Goal: Task Accomplishment & Management: Manage account settings

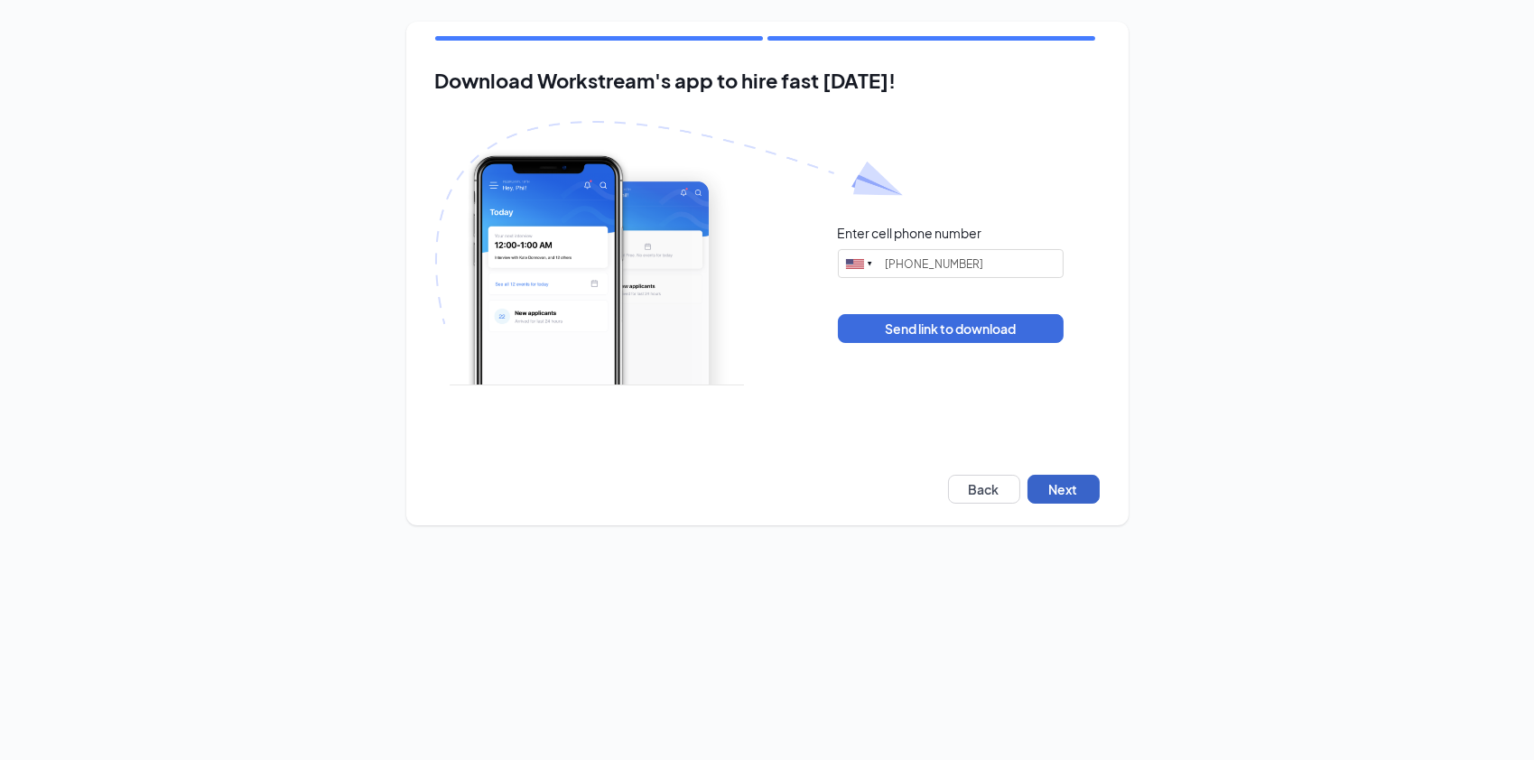
click at [1052, 495] on button "Next" at bounding box center [1064, 489] width 72 height 29
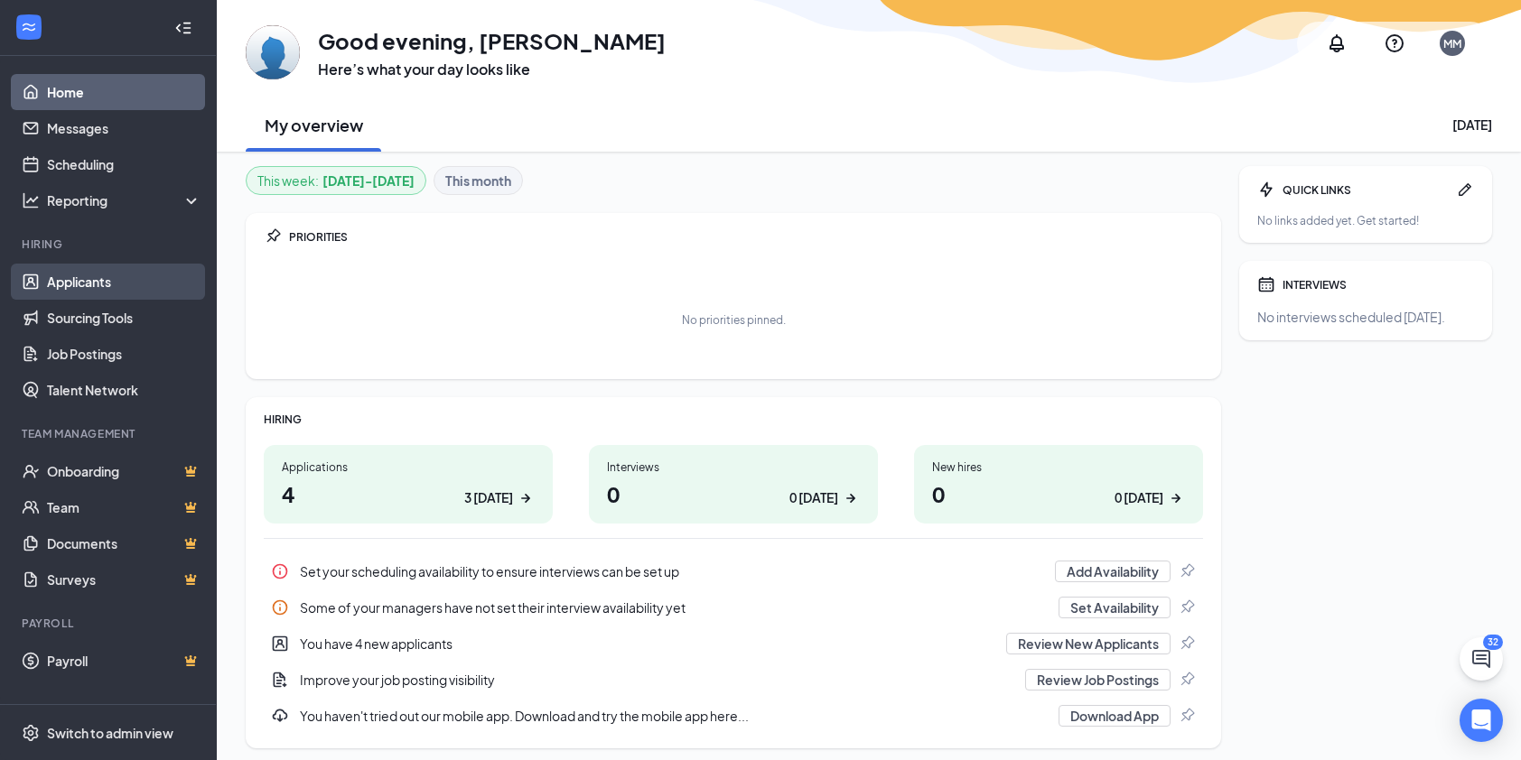
click at [65, 272] on link "Applicants" at bounding box center [124, 282] width 154 height 36
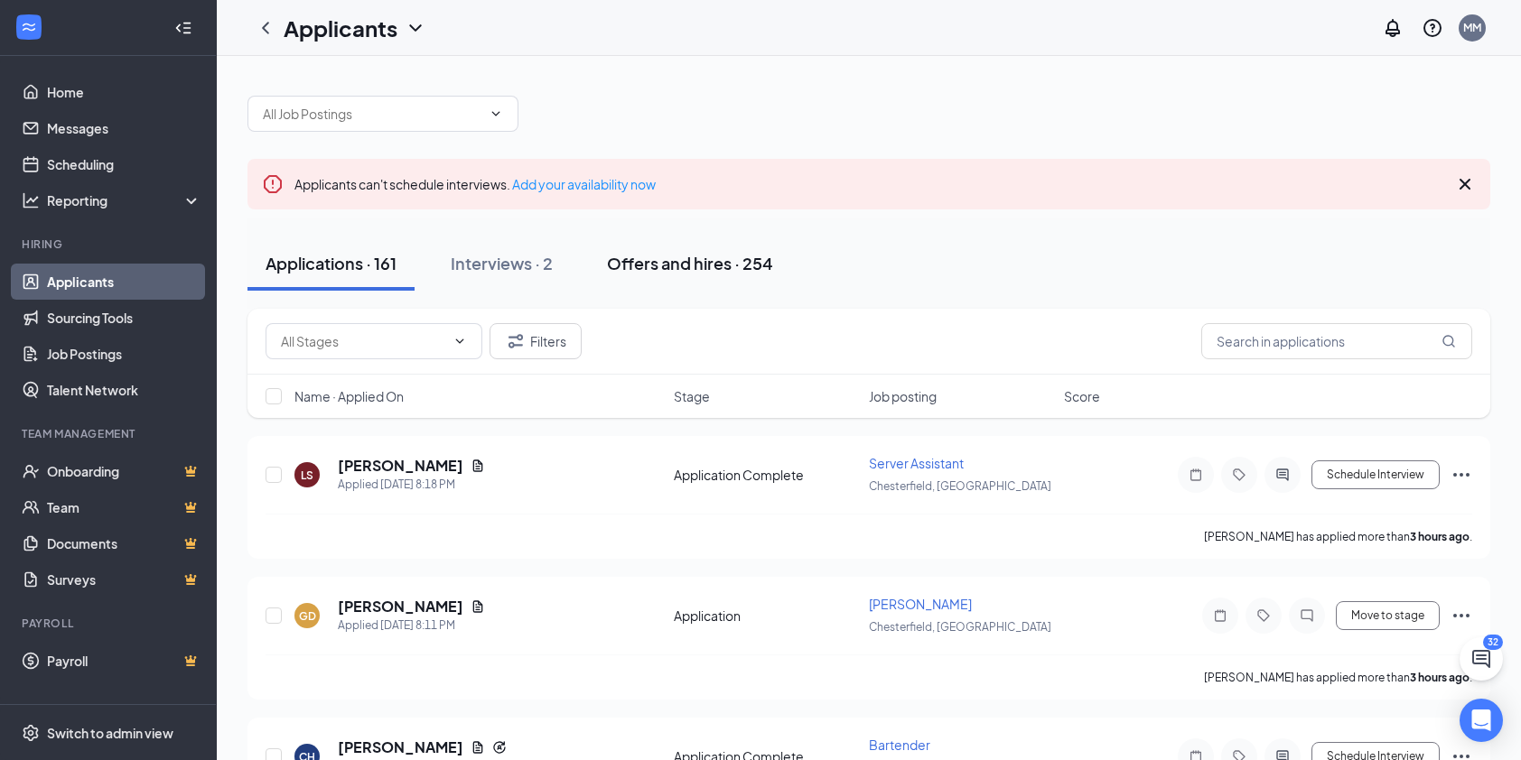
click at [691, 256] on div "Offers and hires · 254" at bounding box center [690, 263] width 166 height 23
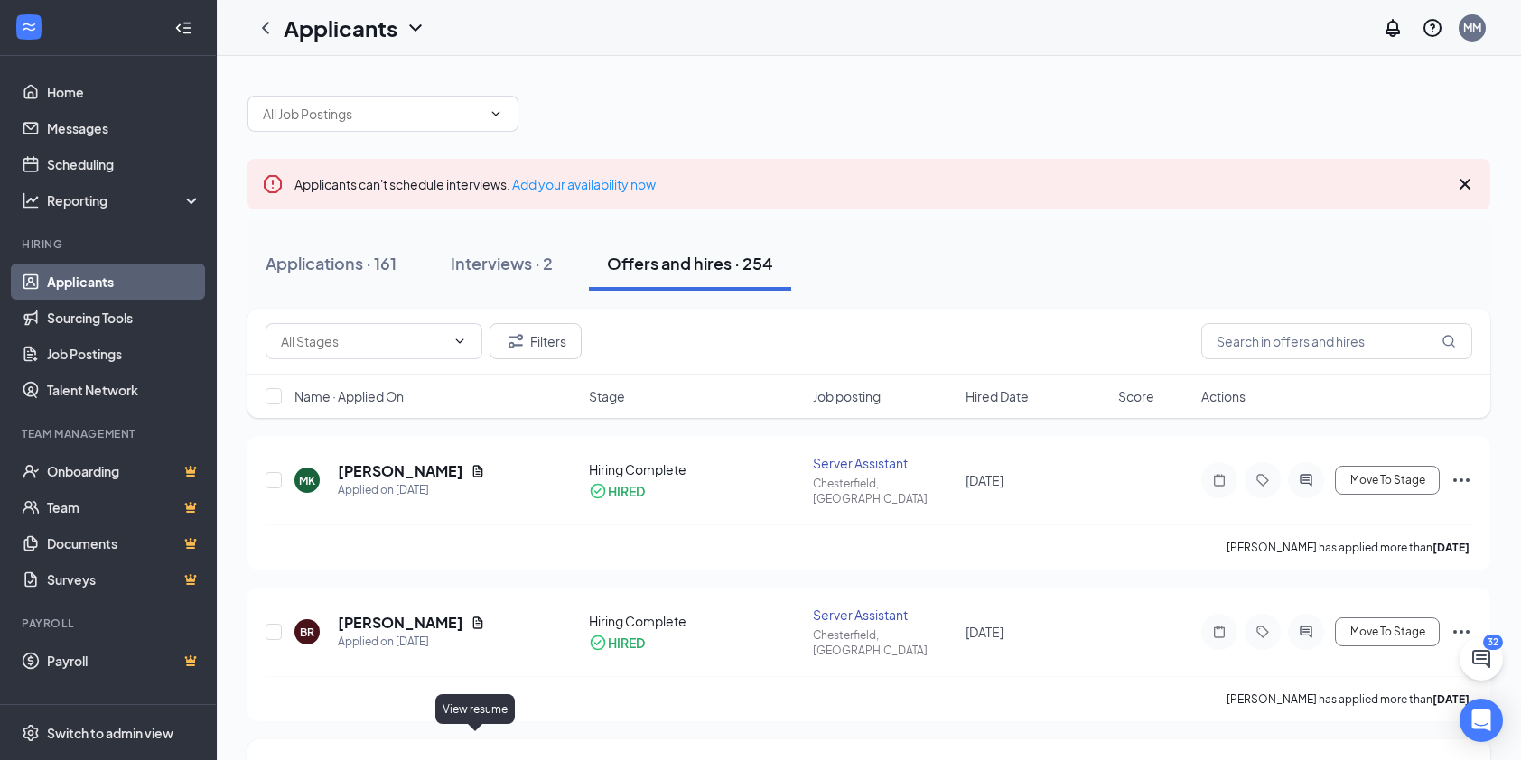
click at [478, 759] on icon "Document" at bounding box center [478, 775] width 14 height 14
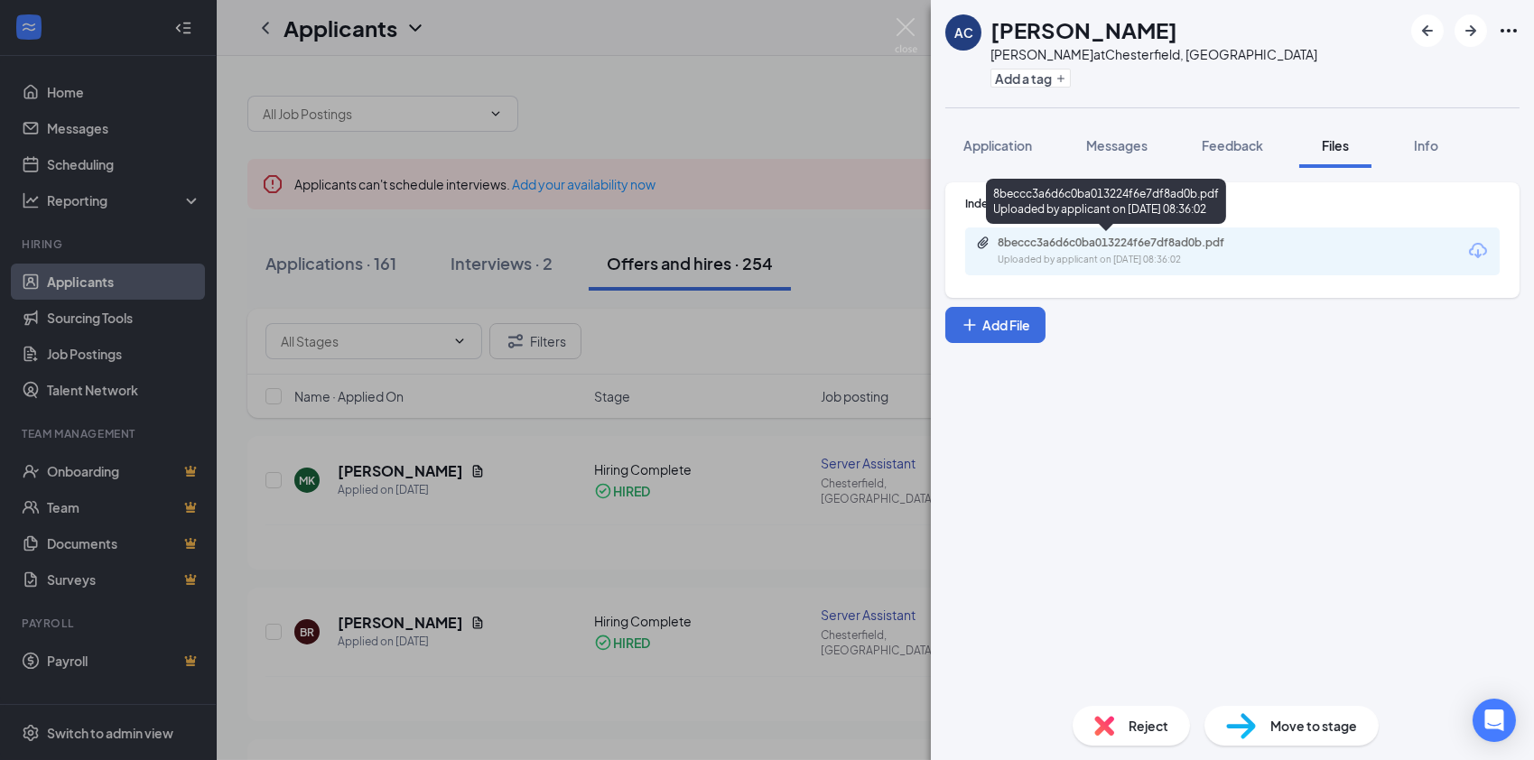
click at [1129, 249] on div "8beccc3a6d6c0ba013224f6e7df8ad0b.pdf" at bounding box center [1124, 243] width 253 height 14
click at [906, 33] on img at bounding box center [906, 35] width 23 height 35
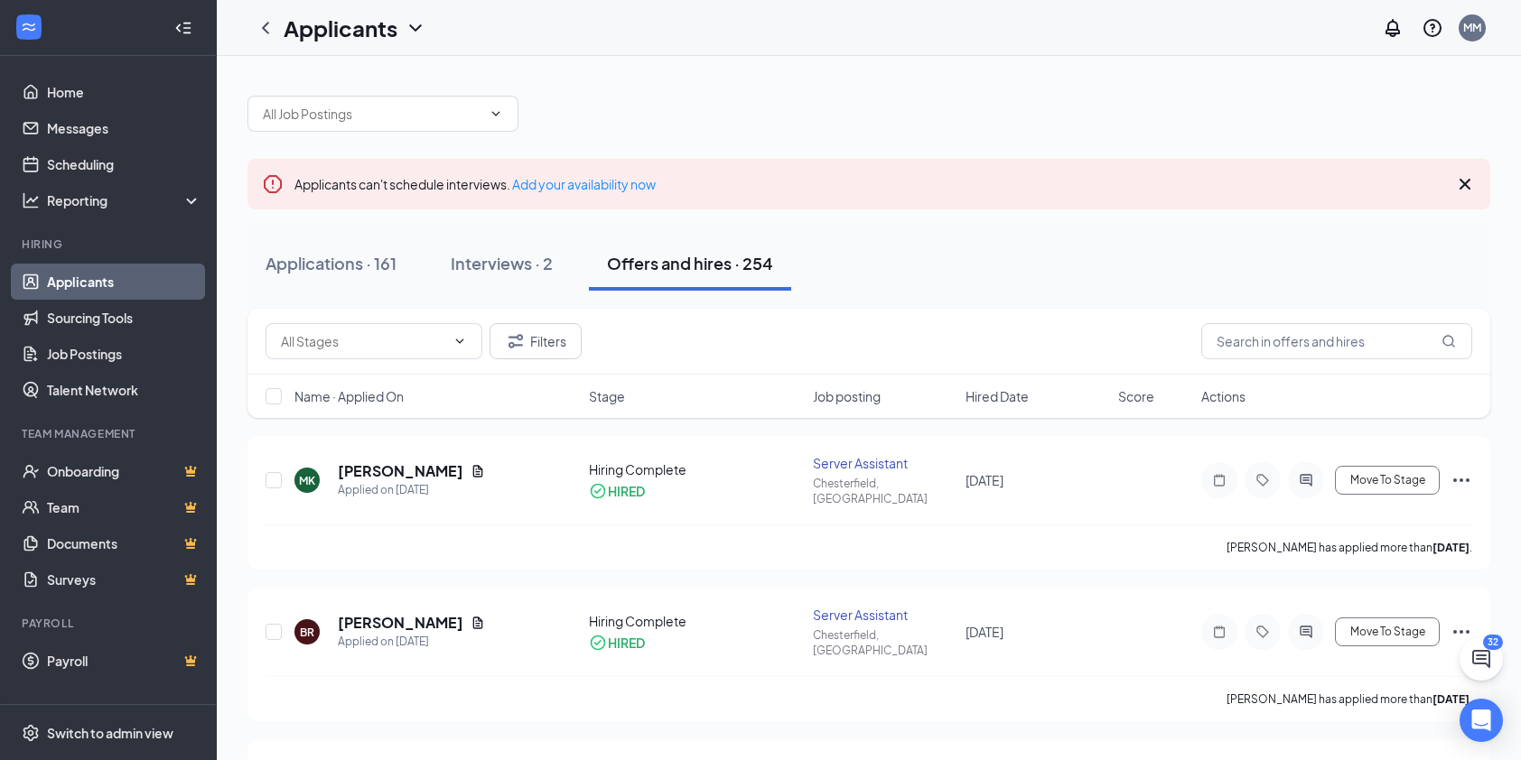
click at [69, 288] on link "Applicants" at bounding box center [124, 282] width 154 height 36
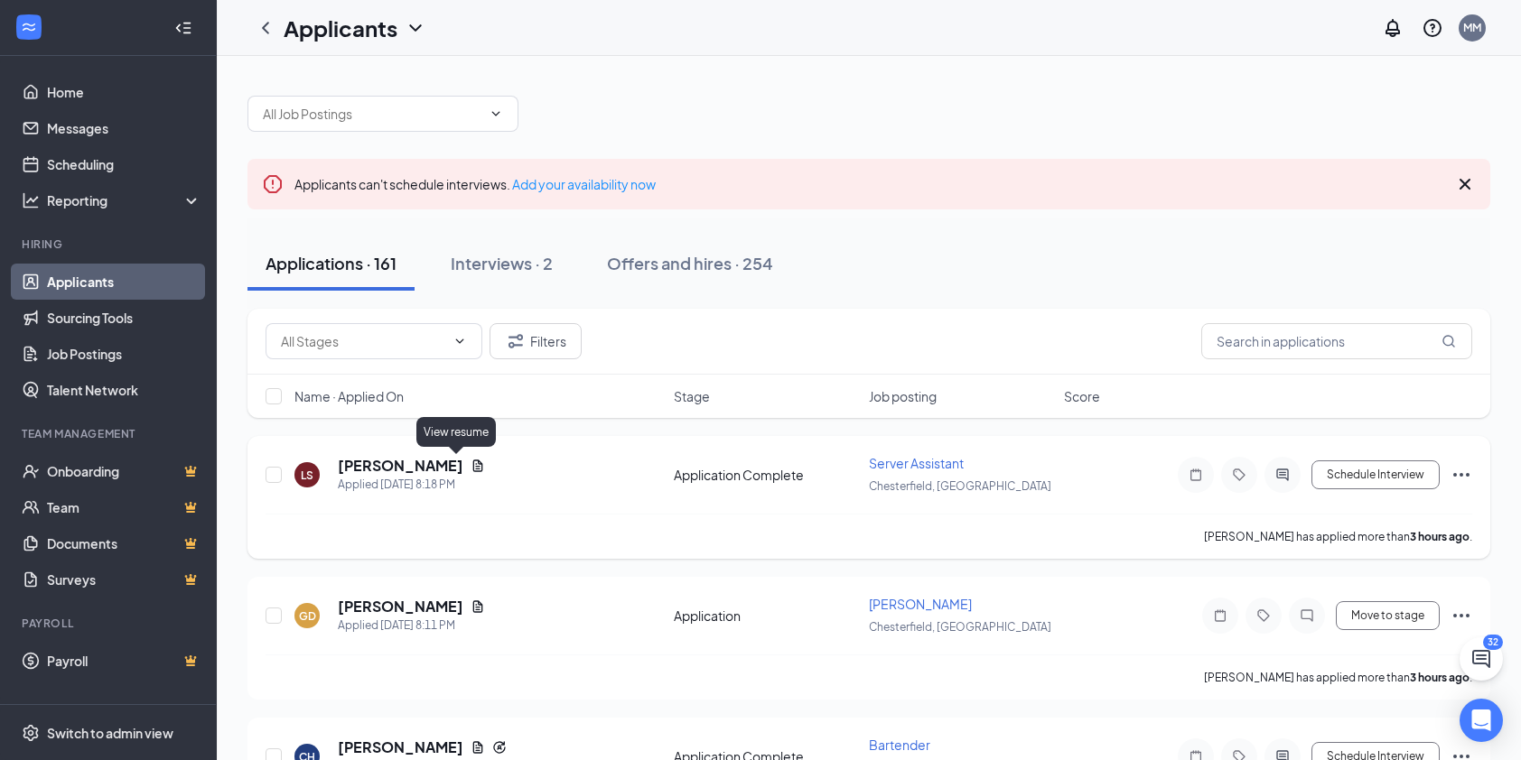
click at [471, 466] on icon "Document" at bounding box center [478, 466] width 14 height 14
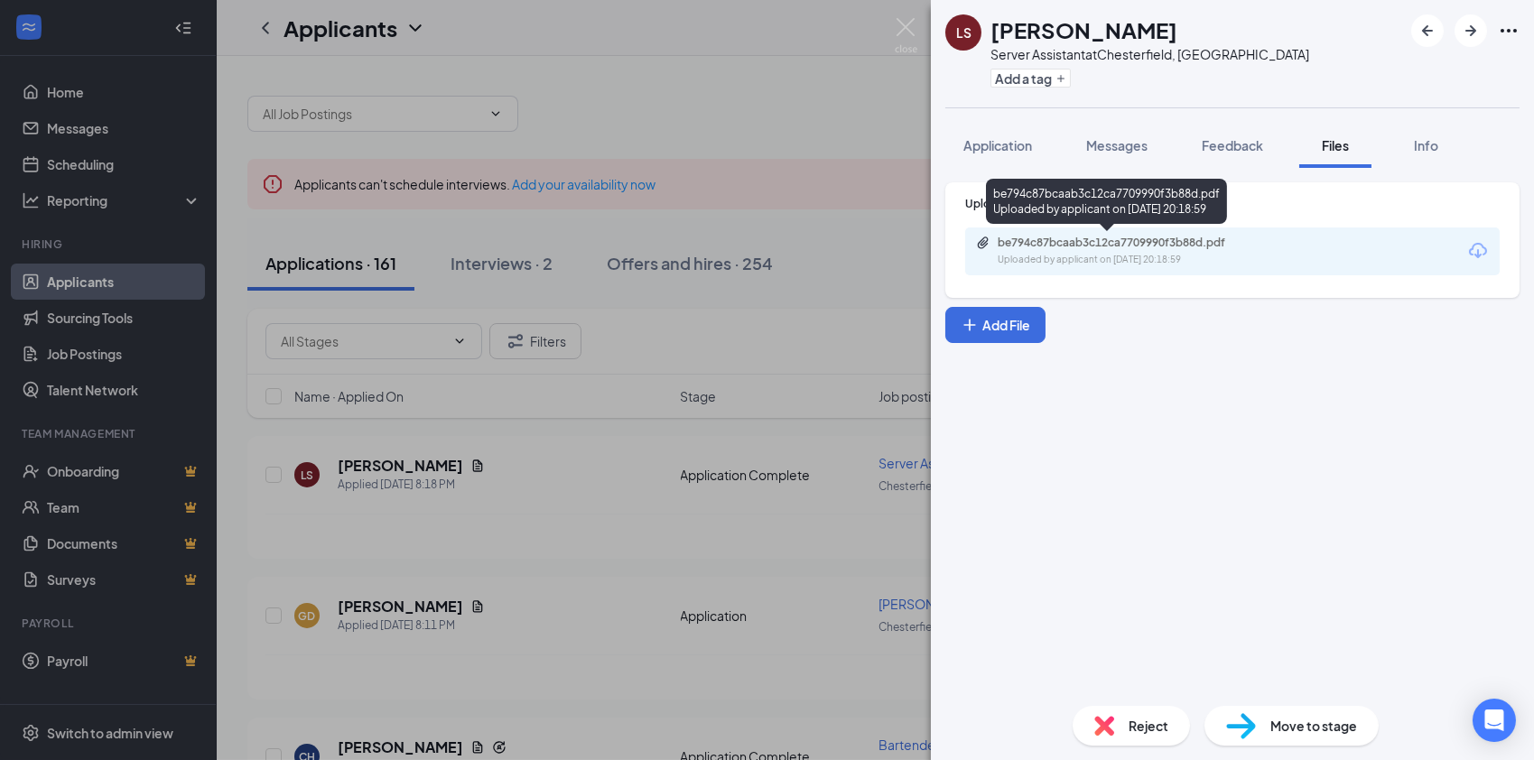
click at [1072, 247] on div "be794c87bcaab3c12ca7709990f3b88d.pdf" at bounding box center [1124, 243] width 253 height 14
click at [908, 33] on img at bounding box center [906, 35] width 23 height 35
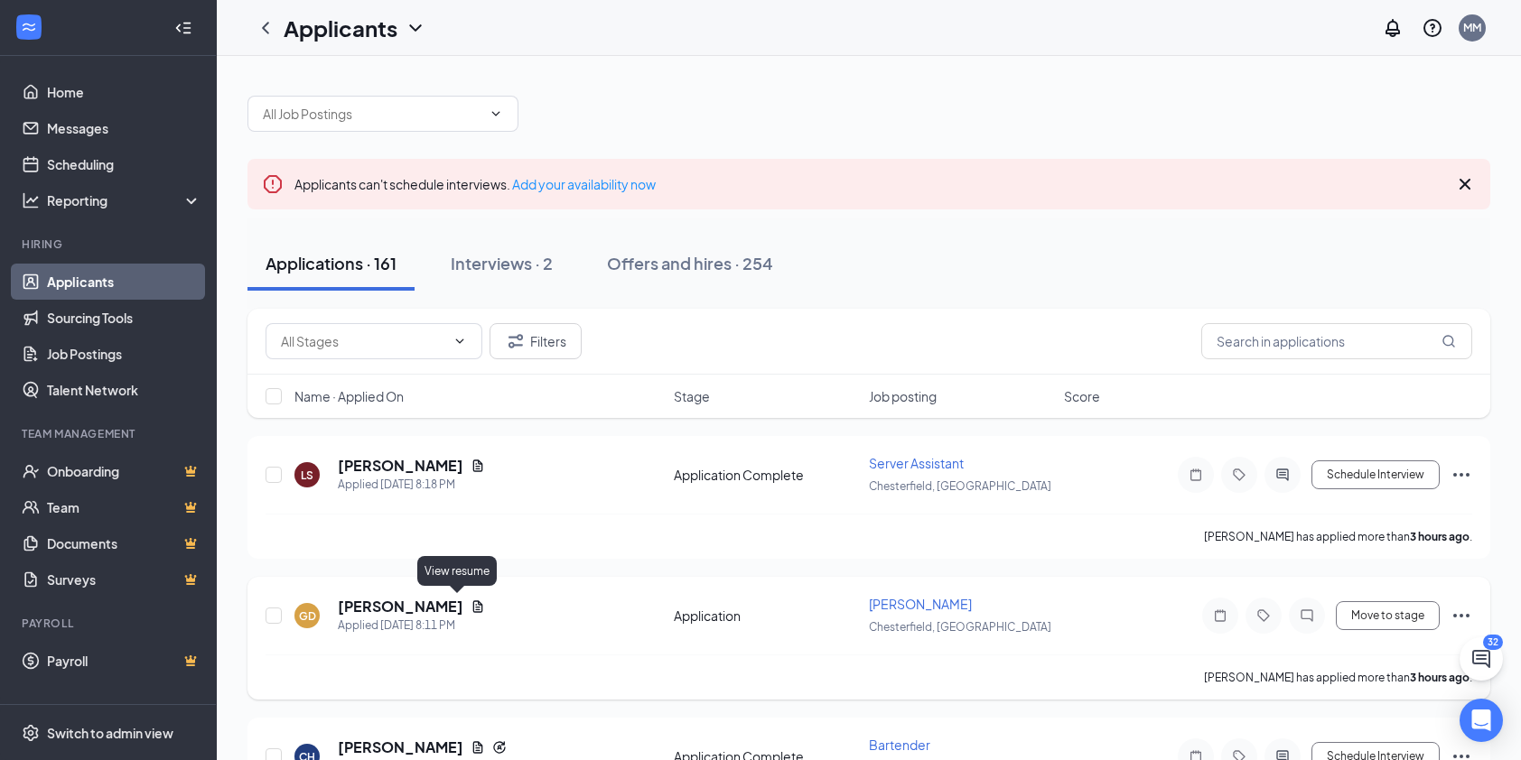
click at [471, 601] on icon "Document" at bounding box center [478, 607] width 14 height 14
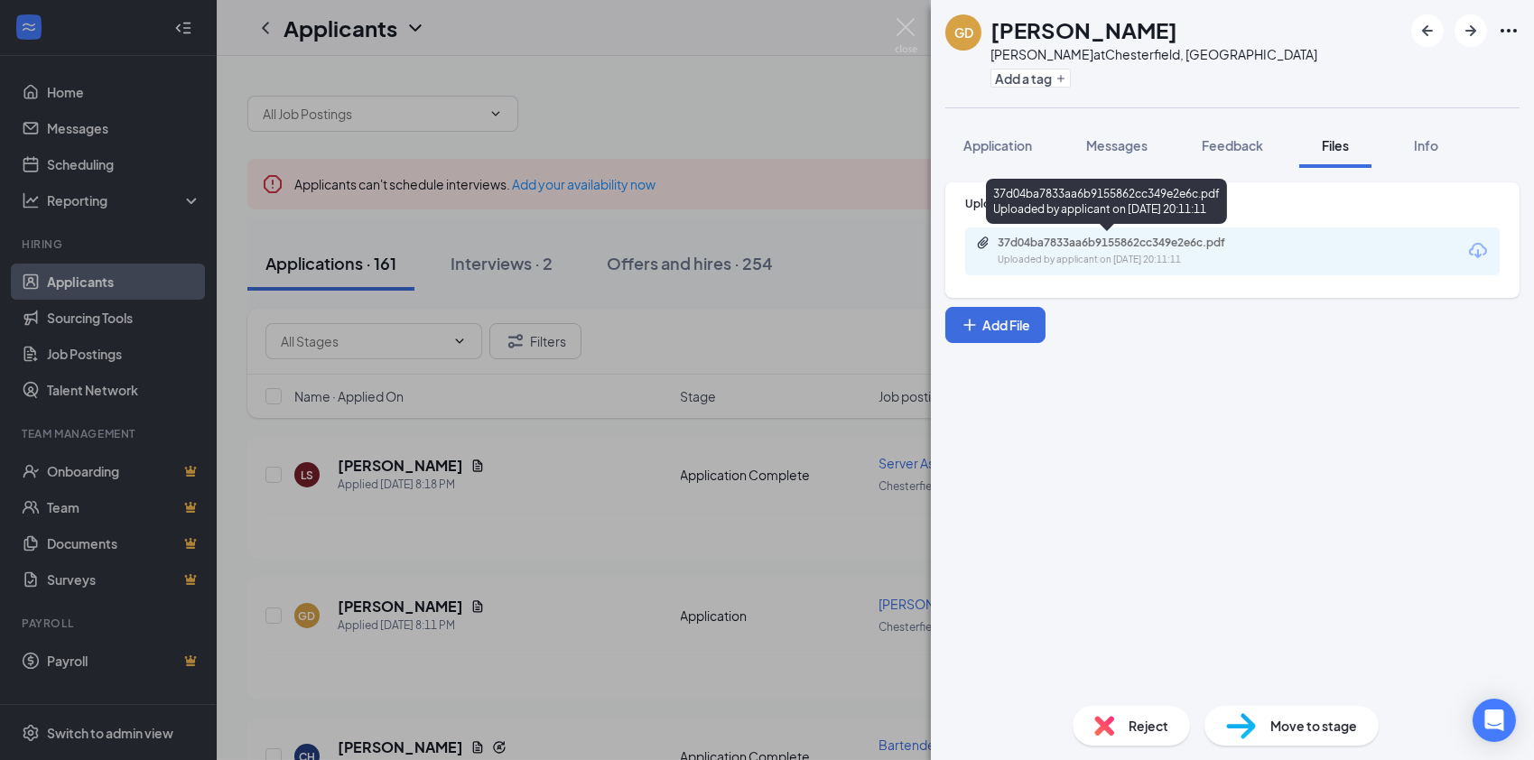
click at [1052, 251] on div "37d04ba7833aa6b9155862cc349e2e6c.pdf Uploaded by applicant on [DATE] 20:11:11" at bounding box center [1122, 252] width 293 height 32
click at [897, 32] on img at bounding box center [906, 35] width 23 height 35
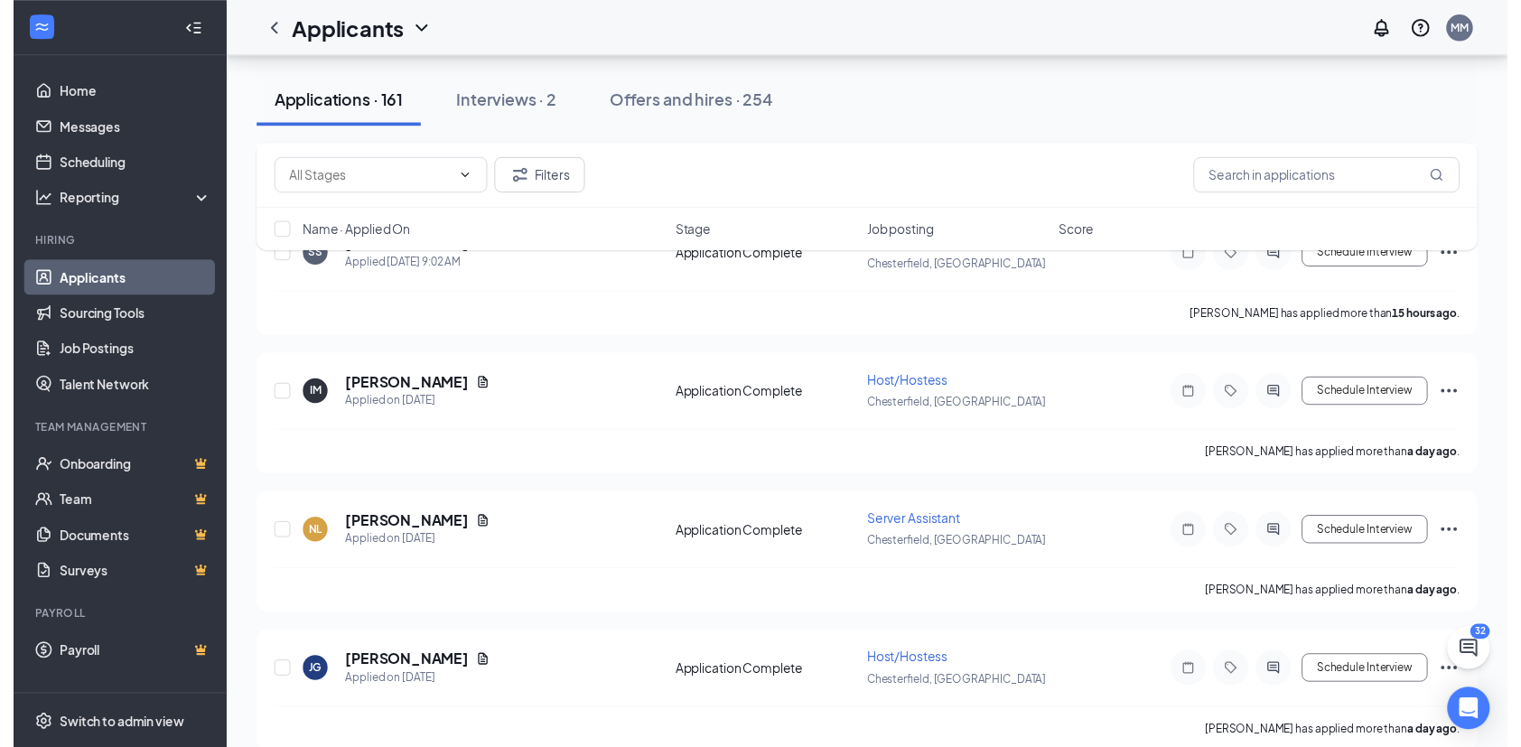
scroll to position [686, 0]
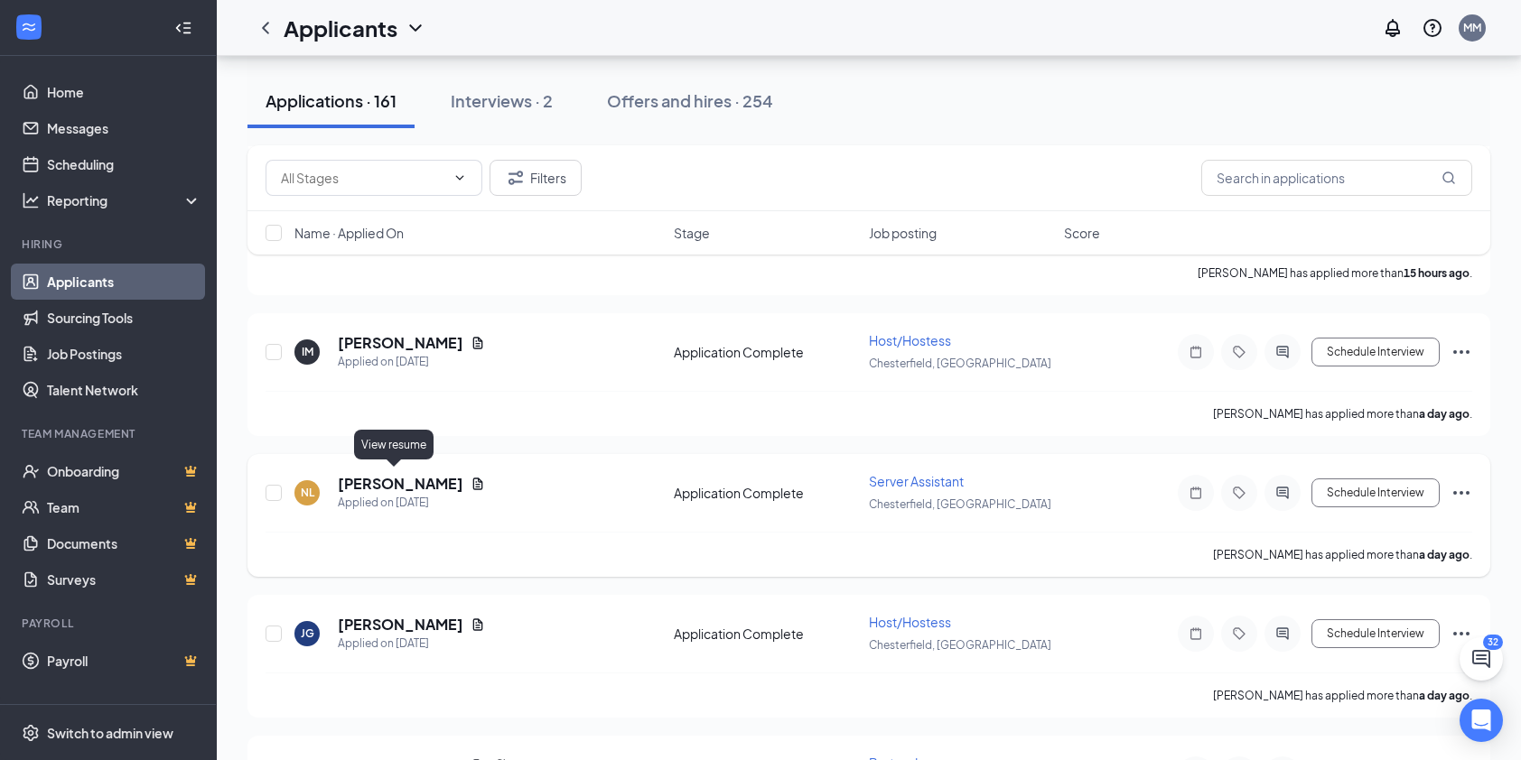
click at [473, 478] on icon "Document" at bounding box center [478, 484] width 10 height 12
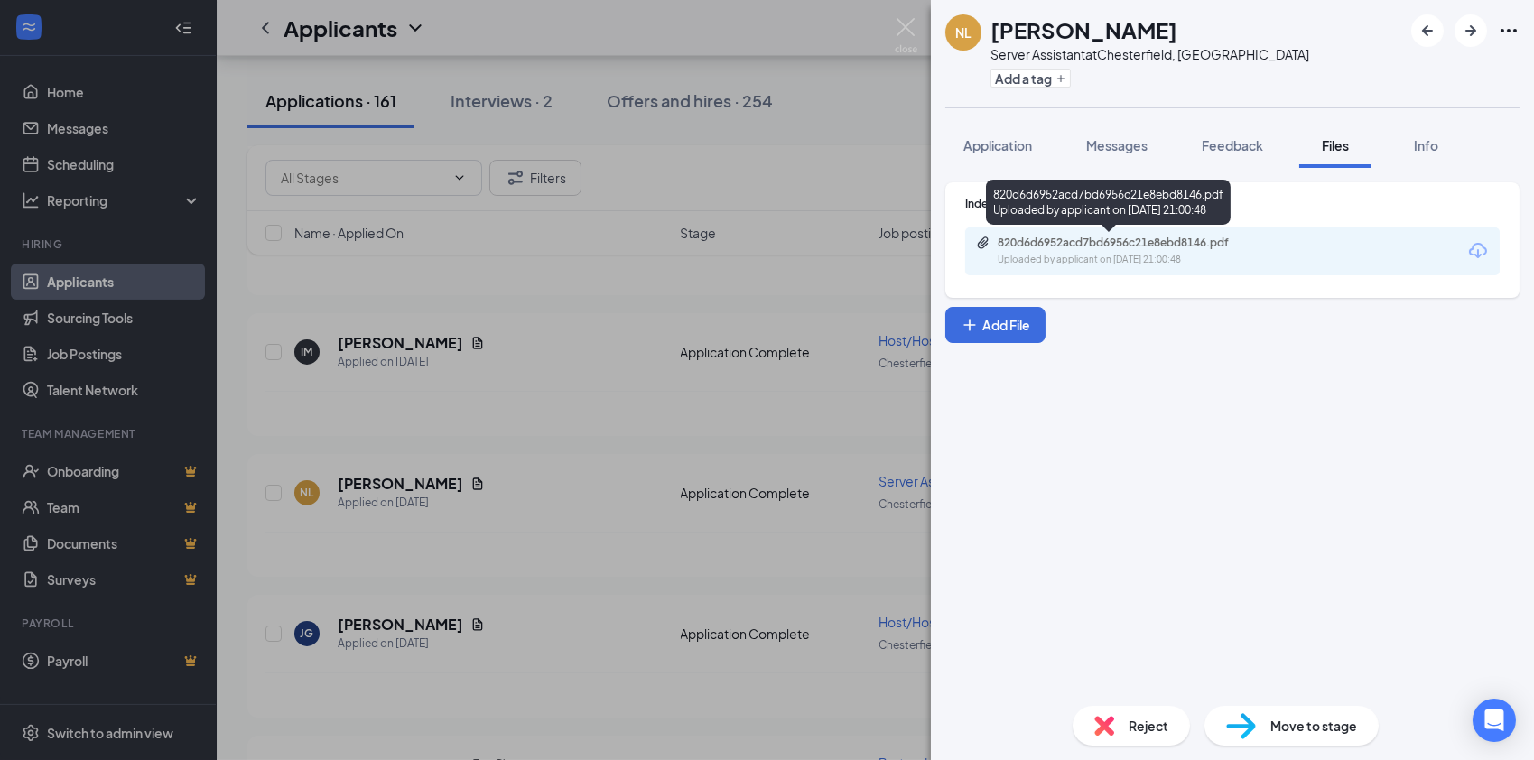
click at [1033, 247] on div "820d6d6952acd7bd6956c21e8ebd8146.pdf" at bounding box center [1124, 243] width 253 height 14
click at [918, 26] on div "NL [PERSON_NAME] L Server Assistant at [GEOGRAPHIC_DATA], [GEOGRAPHIC_DATA] Add…" at bounding box center [767, 380] width 1534 height 760
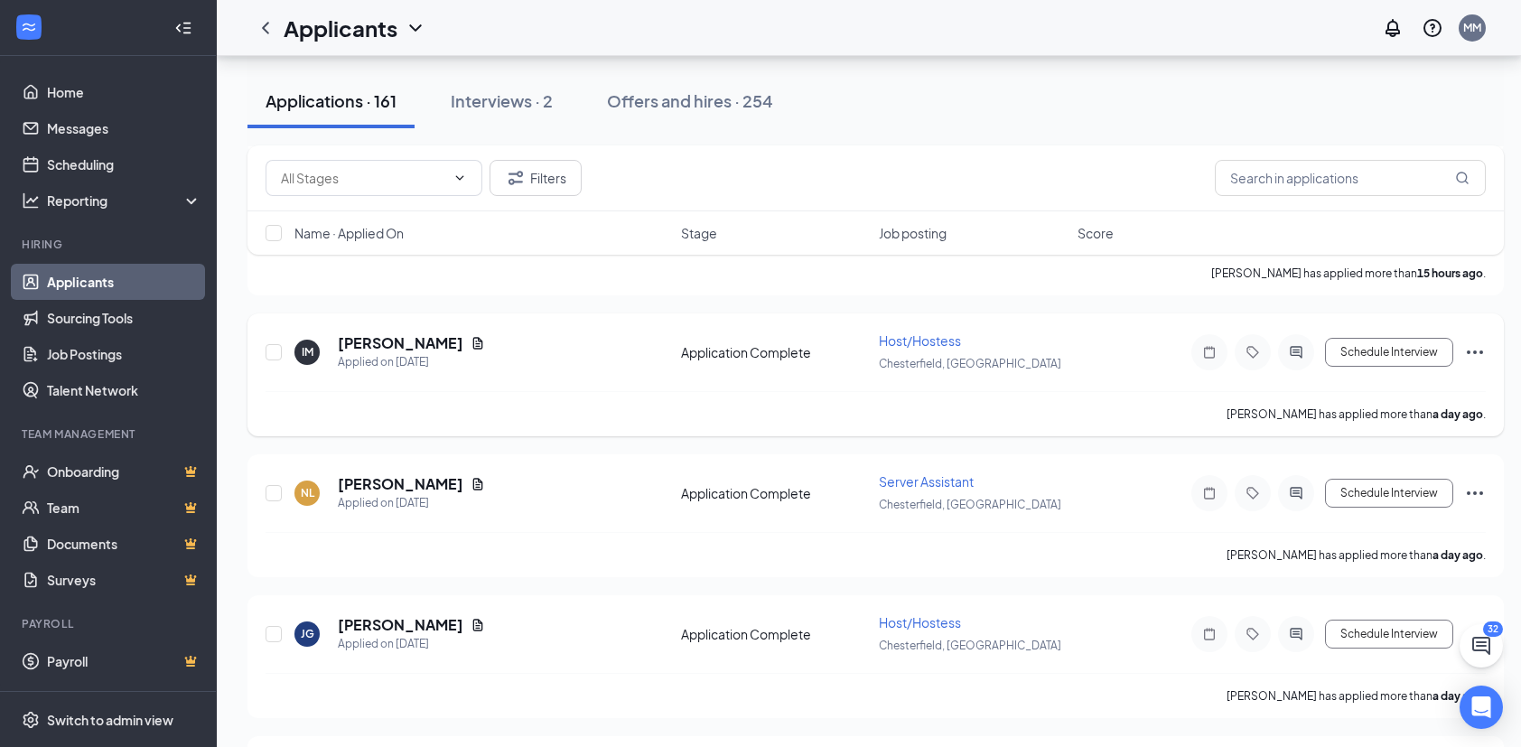
click at [1454, 353] on div "Schedule Interview" at bounding box center [1322, 352] width 325 height 36
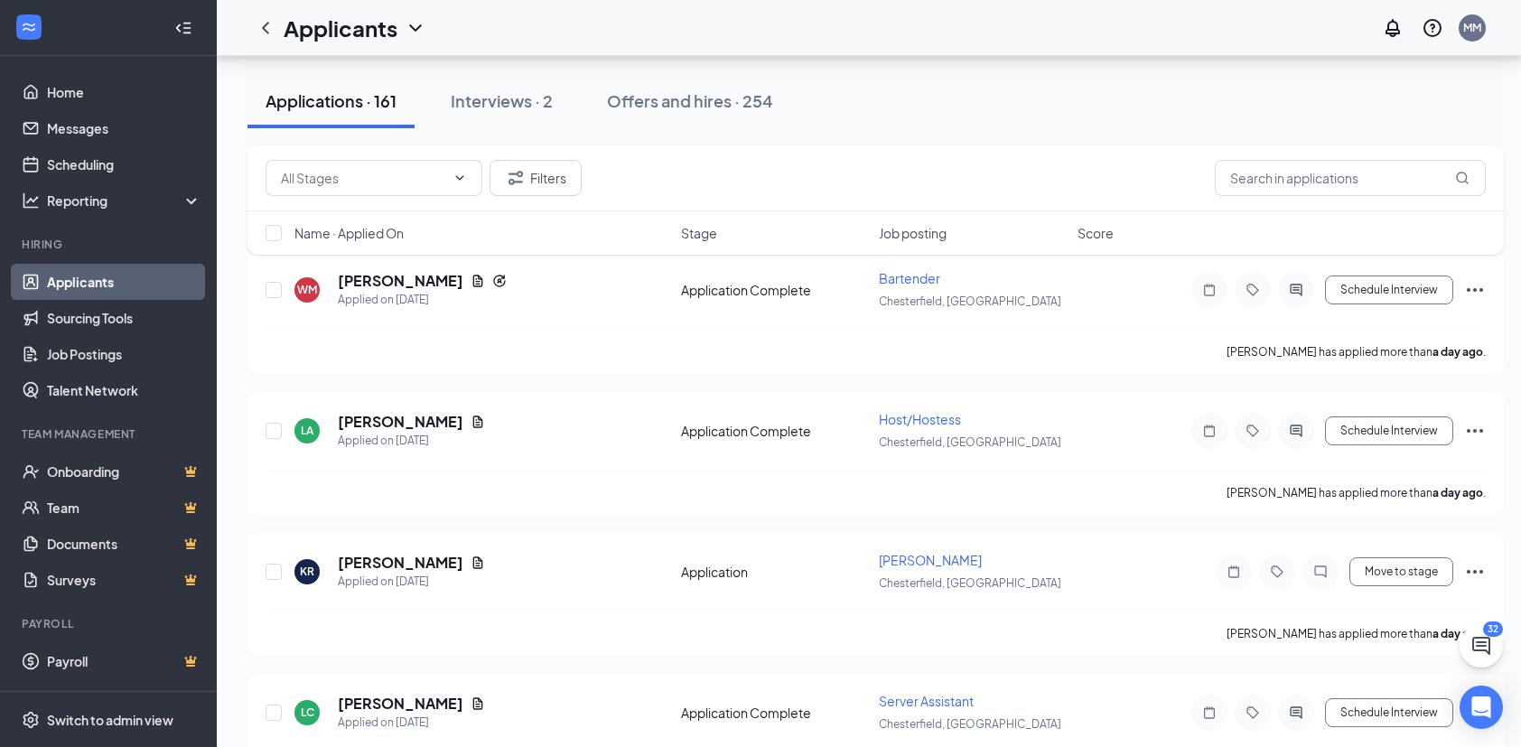
scroll to position [1189, 0]
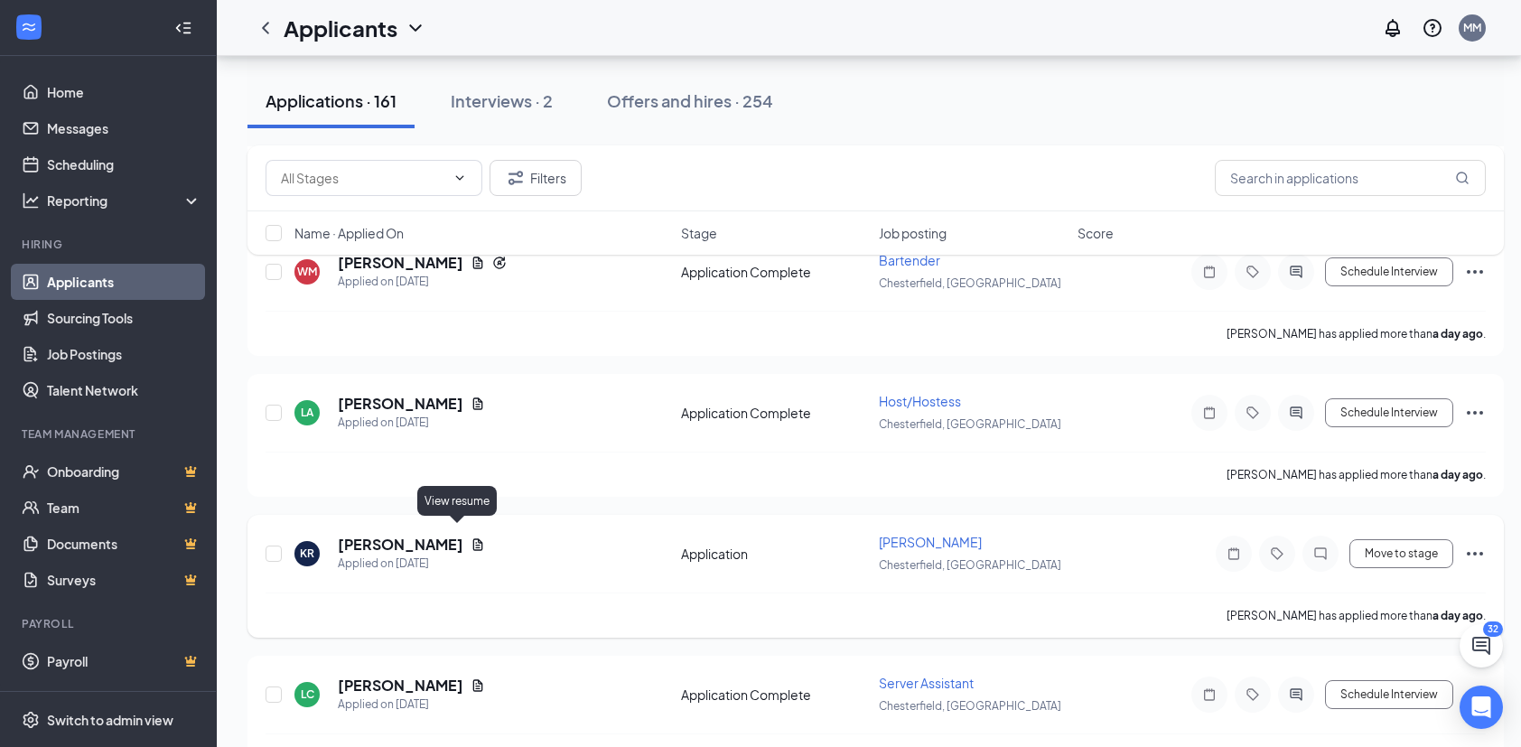
click at [473, 538] on icon "Document" at bounding box center [478, 544] width 10 height 12
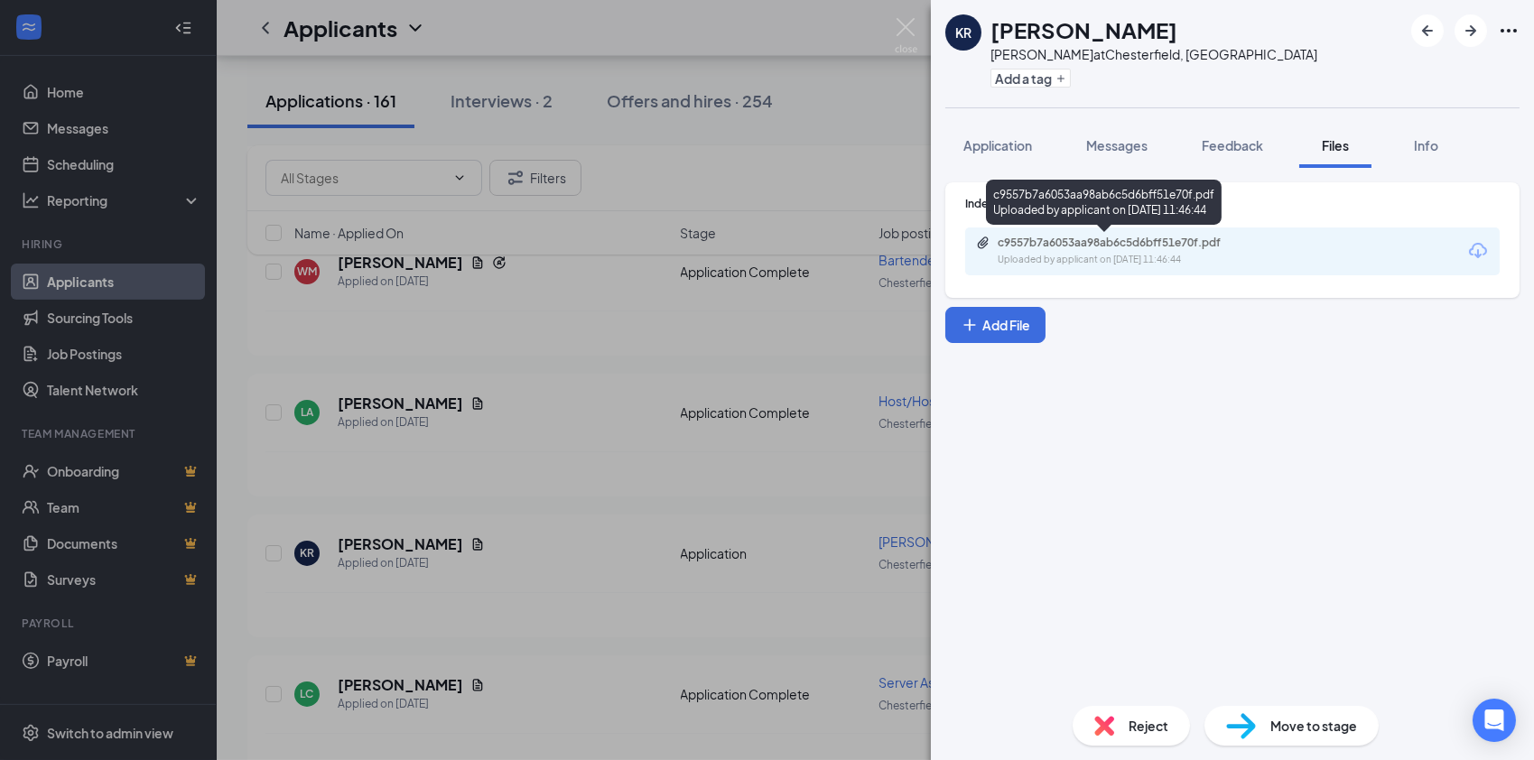
click at [1040, 247] on div "c9557b7a6053aa98ab6c5d6bff51e70f.pdf" at bounding box center [1124, 243] width 253 height 14
click at [904, 20] on img at bounding box center [906, 35] width 23 height 35
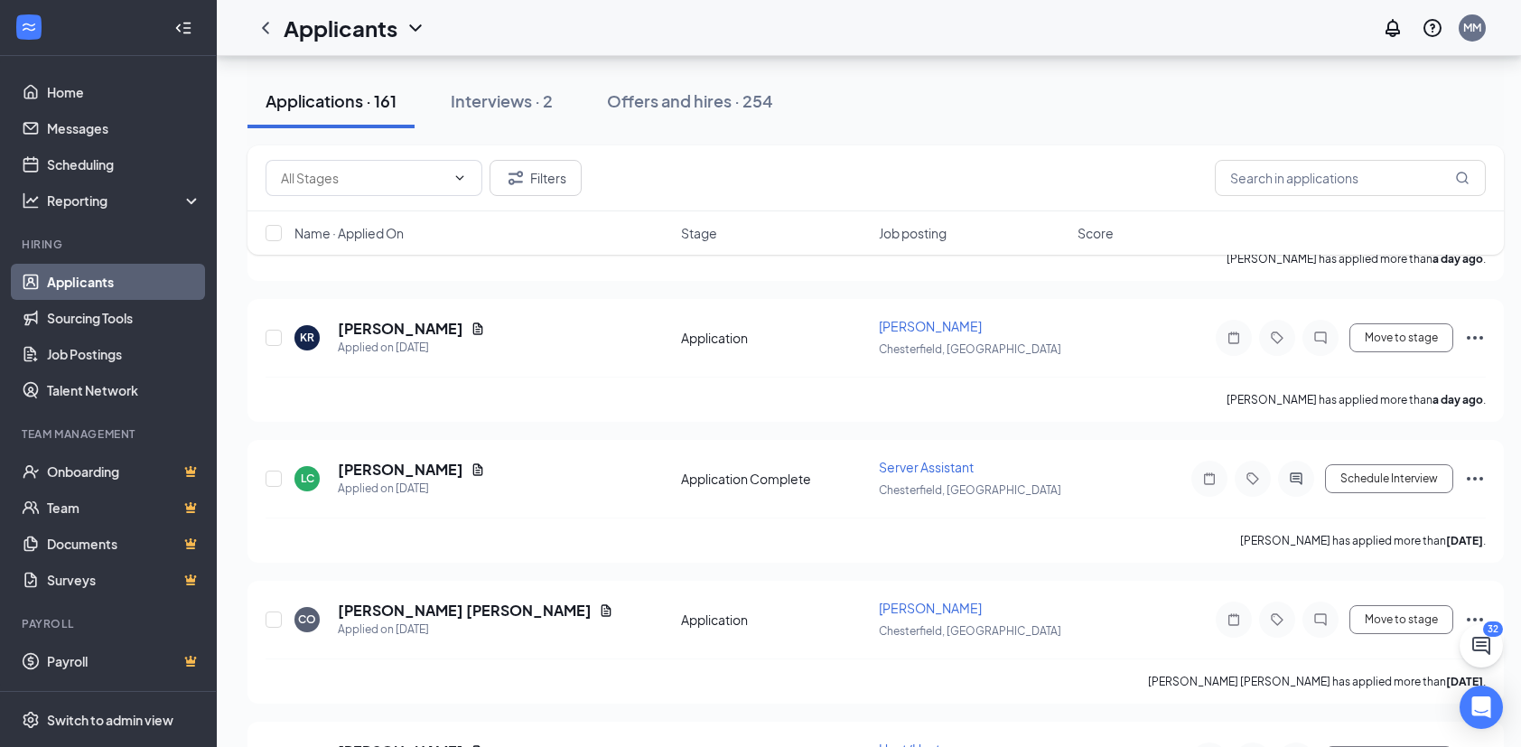
scroll to position [1423, 0]
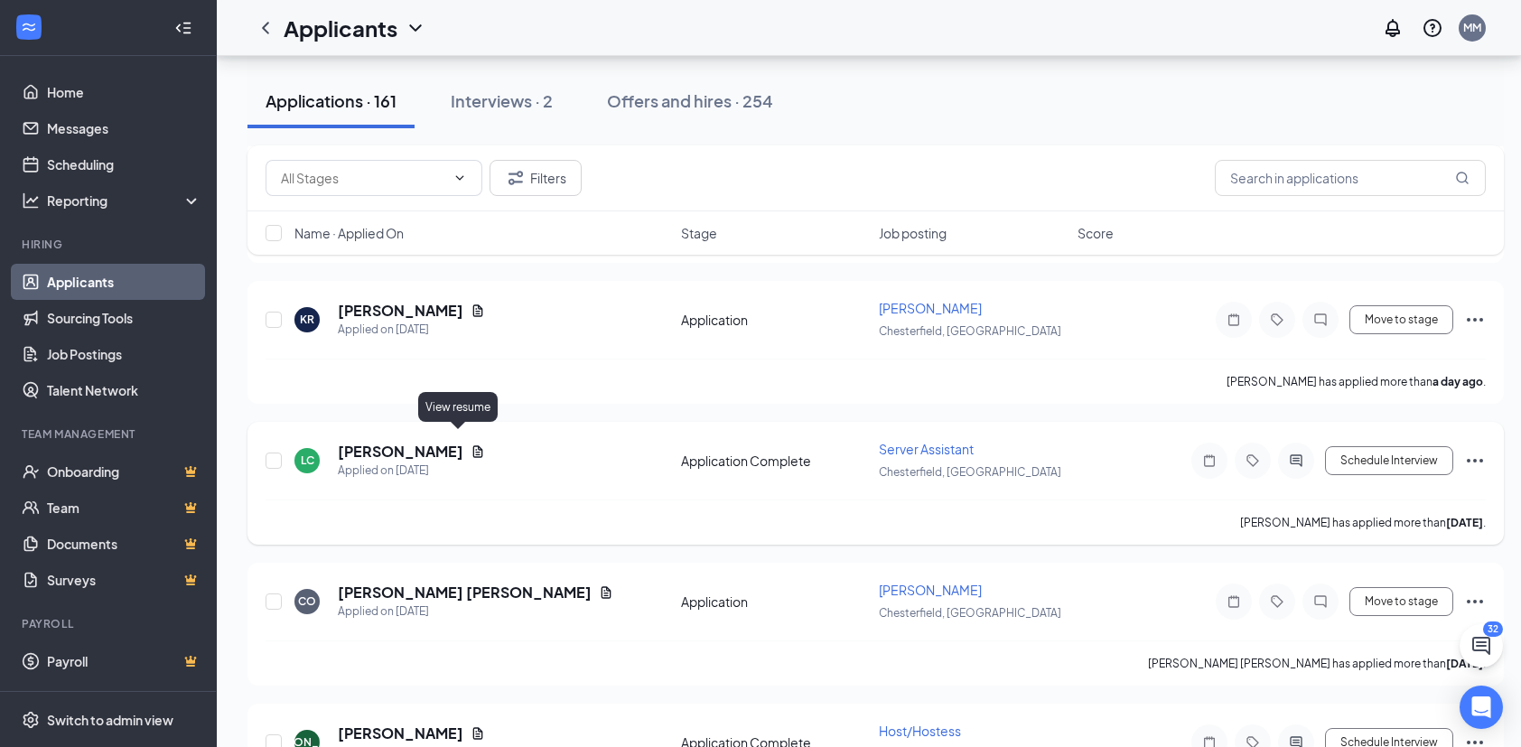
click at [471, 444] on icon "Document" at bounding box center [478, 451] width 14 height 14
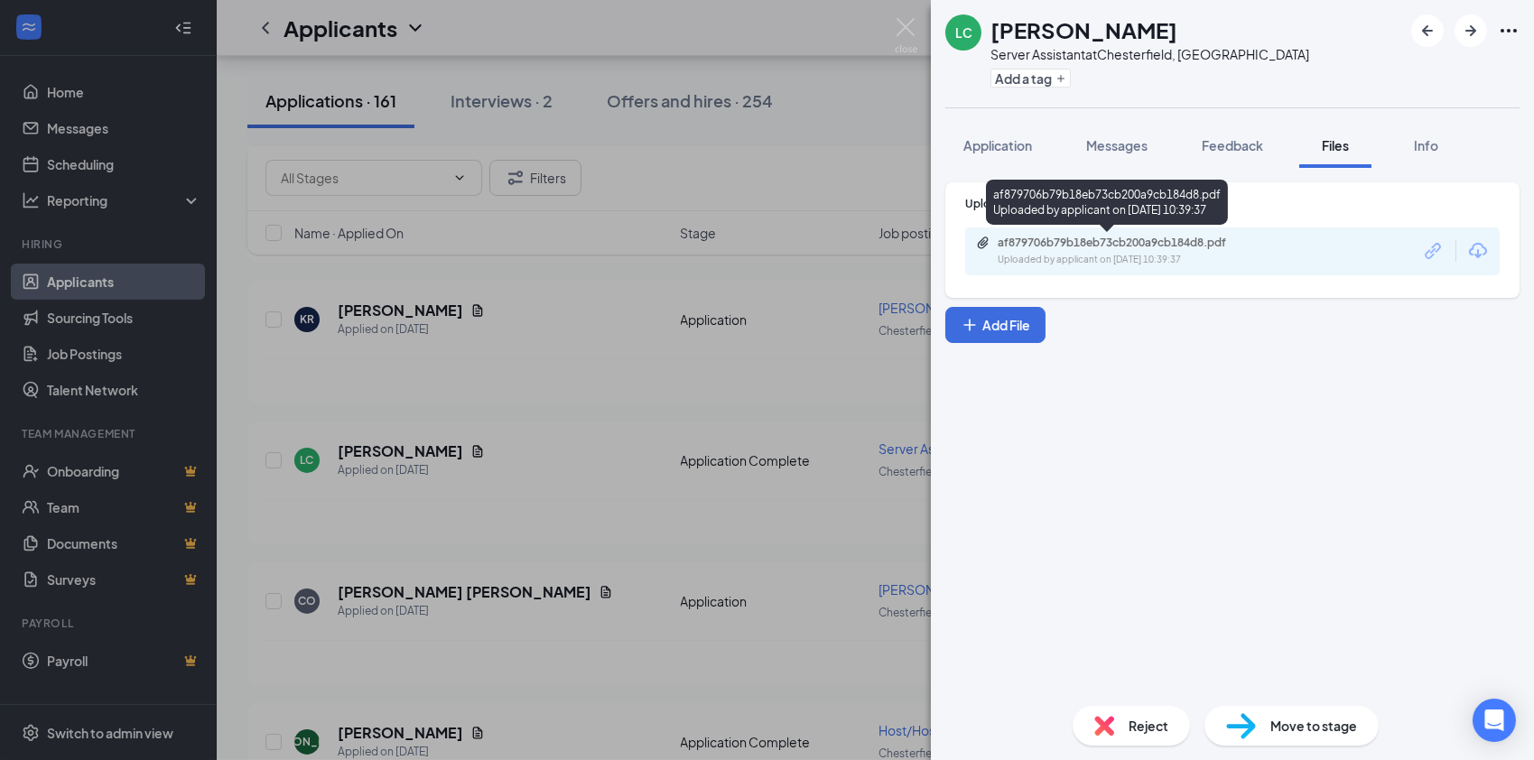
click at [1061, 229] on div "af879706b79b18eb73cb200a9cb184d8.pdf Uploaded by applicant on [DATE] 10:39:37" at bounding box center [1107, 206] width 242 height 52
click at [1061, 242] on div "af879706b79b18eb73cb200a9cb184d8.pdf" at bounding box center [1124, 243] width 253 height 14
click at [911, 18] on img at bounding box center [906, 35] width 23 height 35
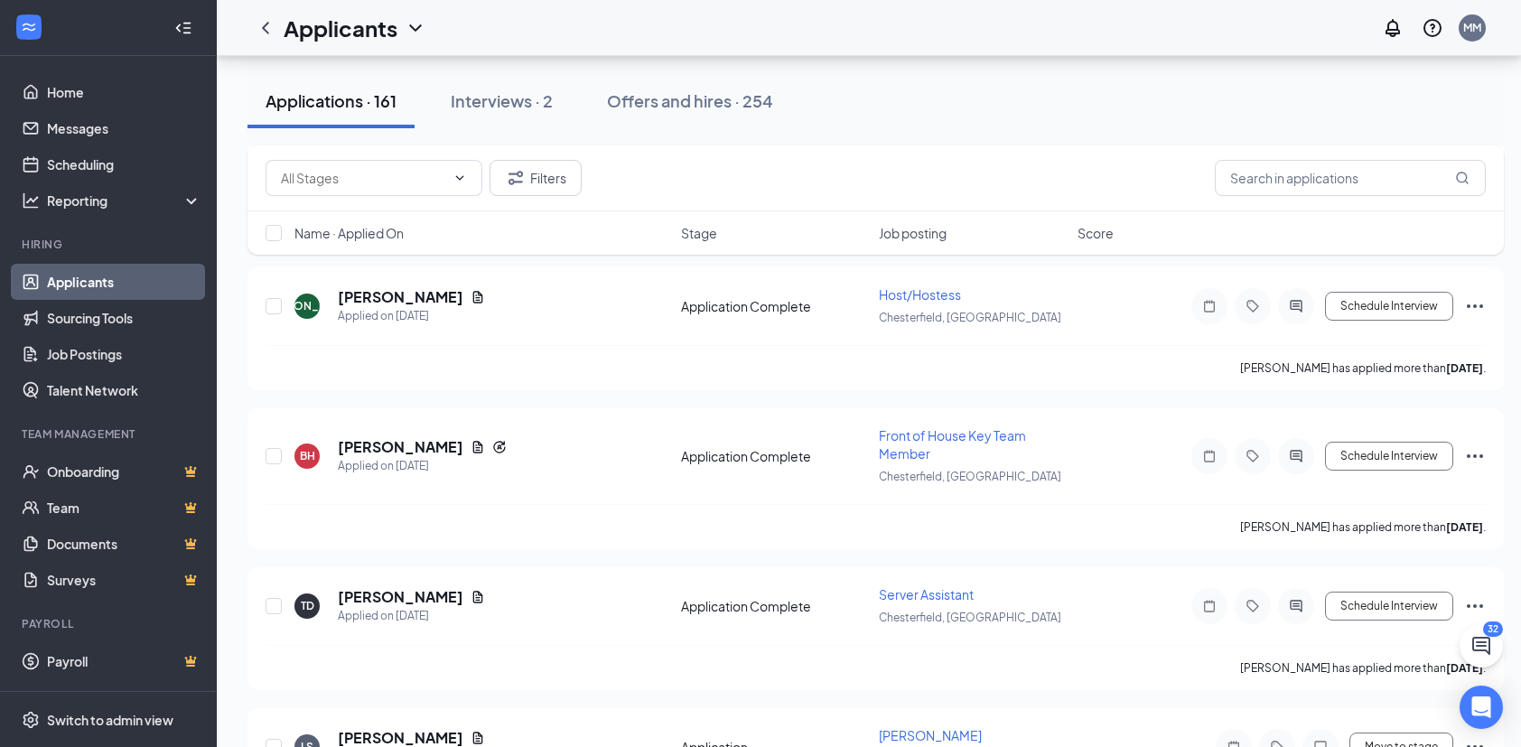
scroll to position [1888, 0]
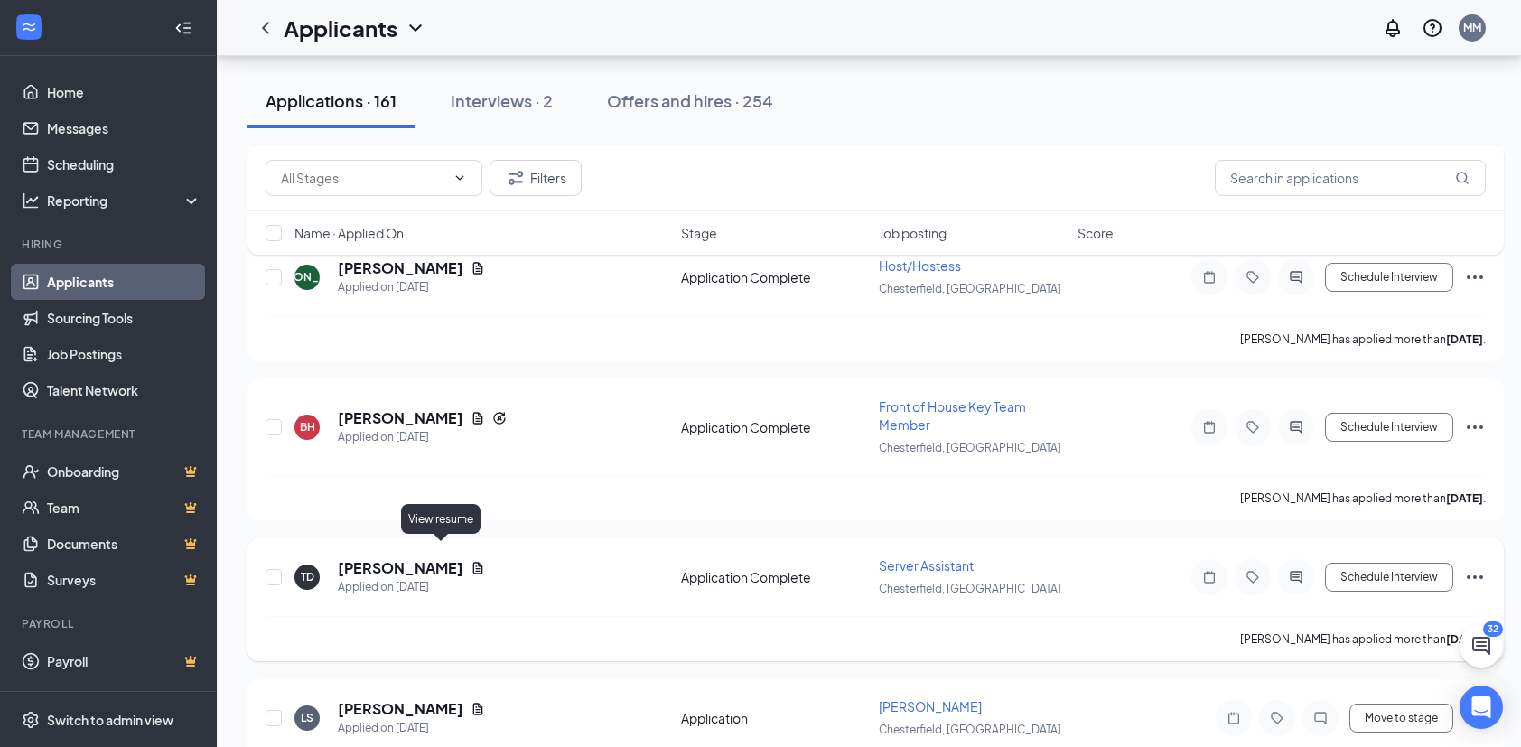
click at [471, 561] on icon "Document" at bounding box center [478, 568] width 14 height 14
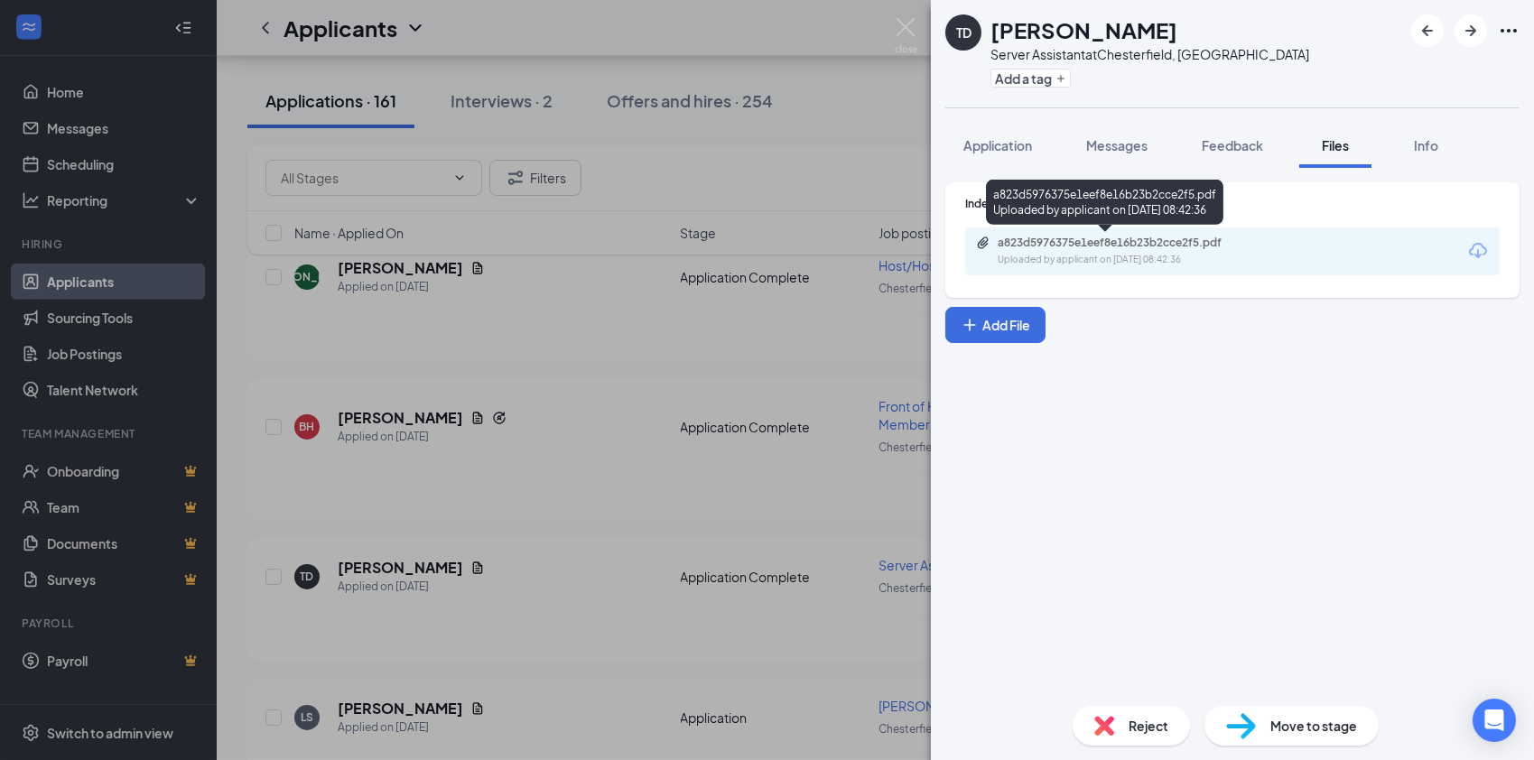
click at [1123, 237] on div "a823d5976375e1eef8e16b23b2cce2f5.pdf" at bounding box center [1124, 243] width 253 height 14
click at [906, 22] on img at bounding box center [906, 35] width 23 height 35
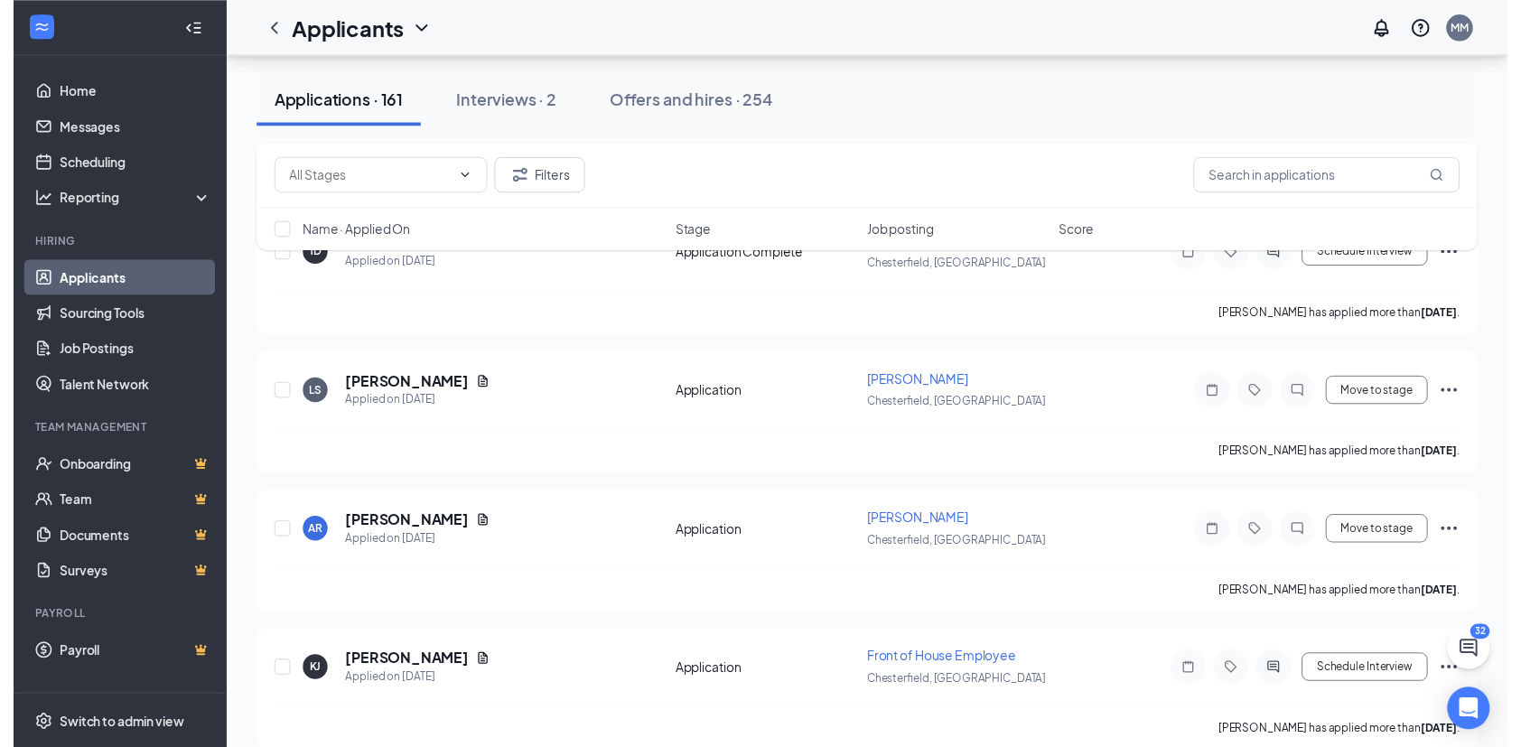
scroll to position [2416, 0]
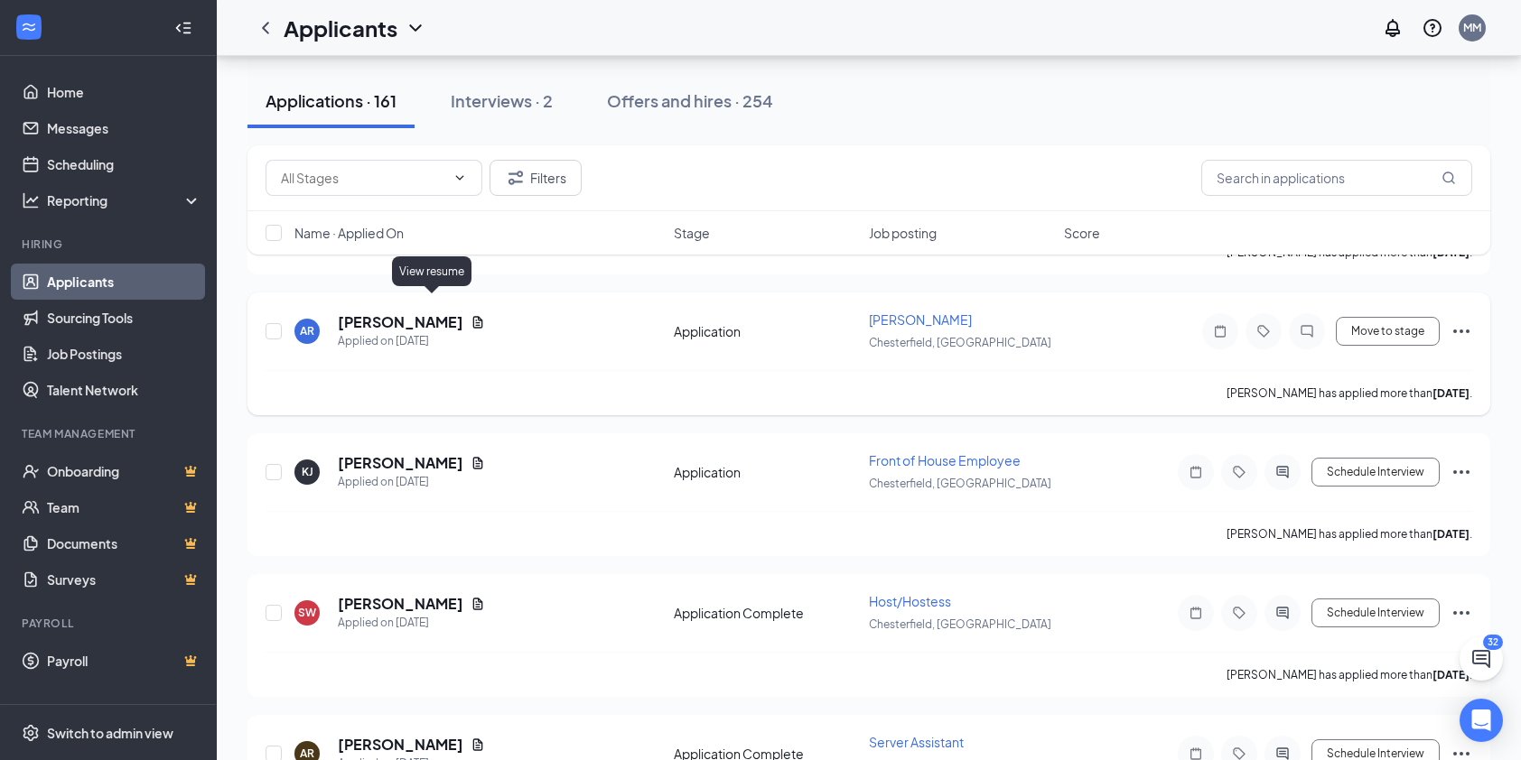
click at [473, 316] on icon "Document" at bounding box center [478, 322] width 10 height 12
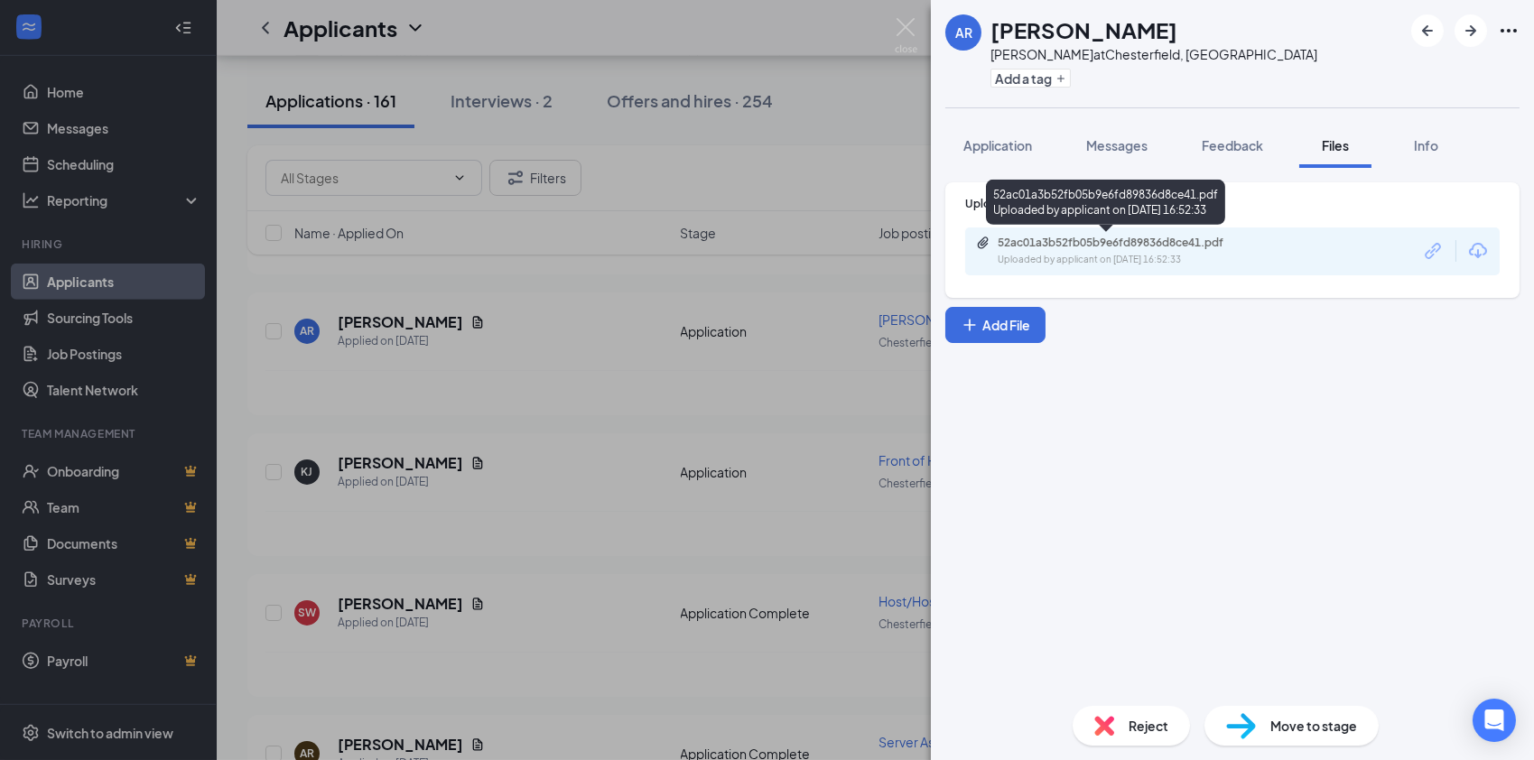
click at [1005, 238] on div "52ac01a3b52fb05b9e6fd89836d8ce41.pdf" at bounding box center [1124, 243] width 253 height 14
click at [911, 27] on img at bounding box center [906, 35] width 23 height 35
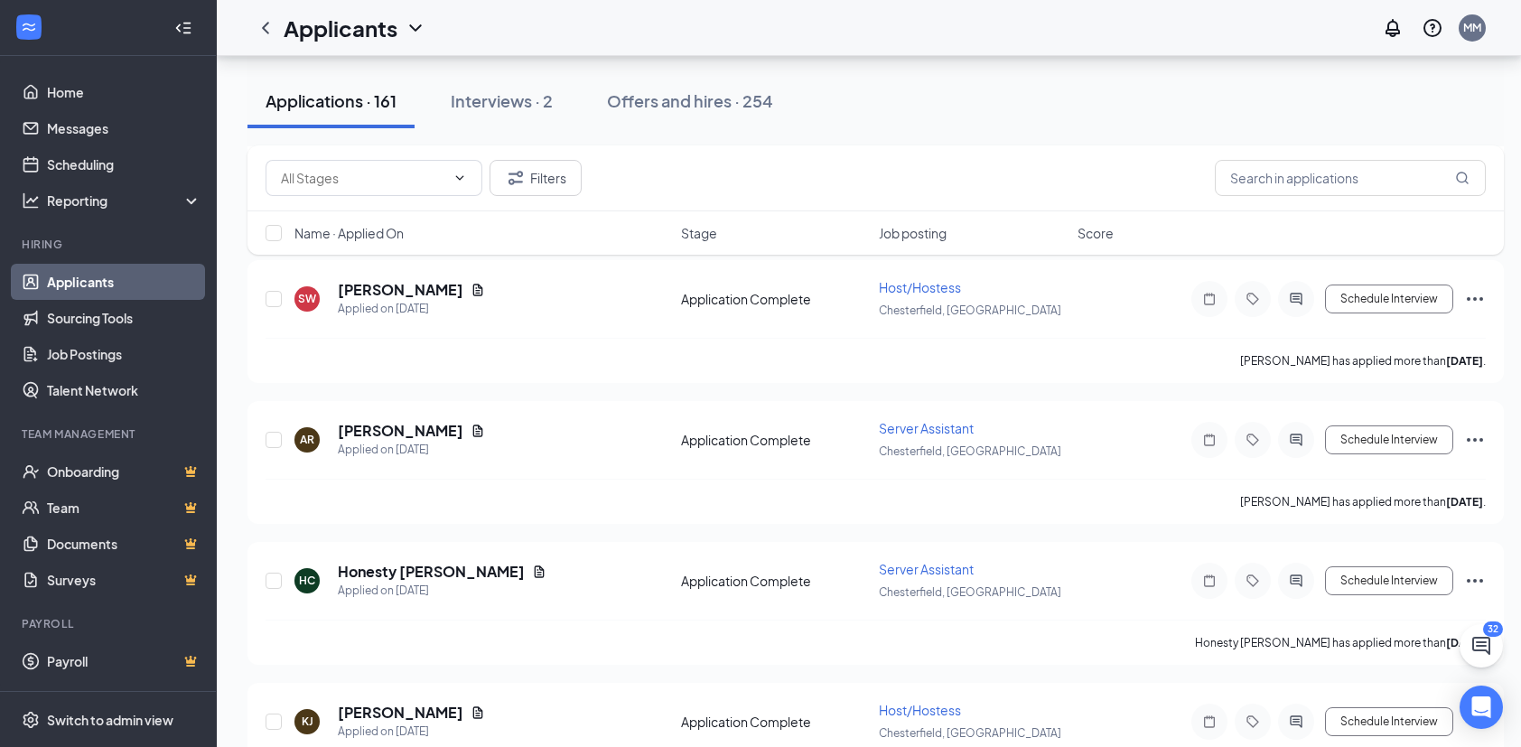
scroll to position [2734, 0]
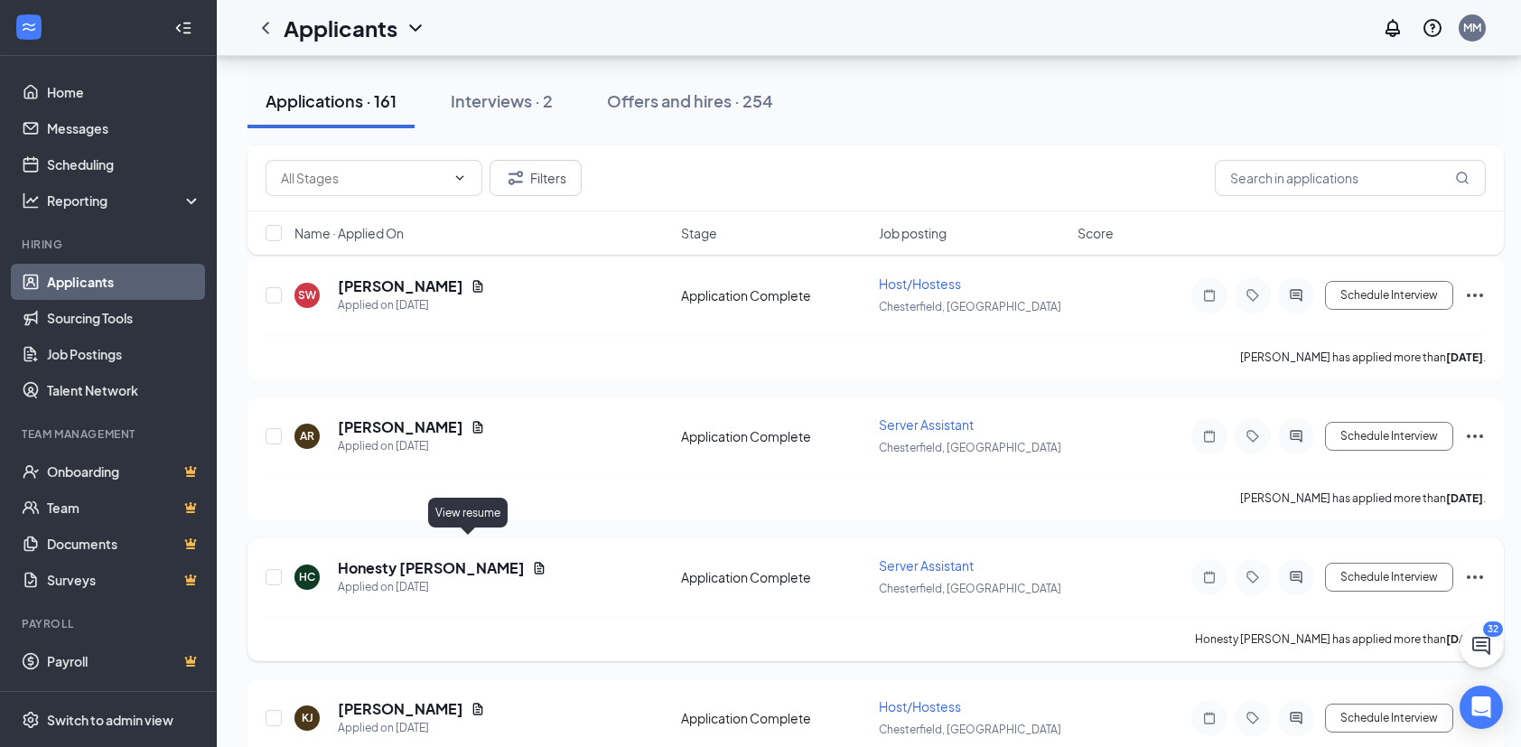
click at [532, 561] on icon "Document" at bounding box center [539, 568] width 14 height 14
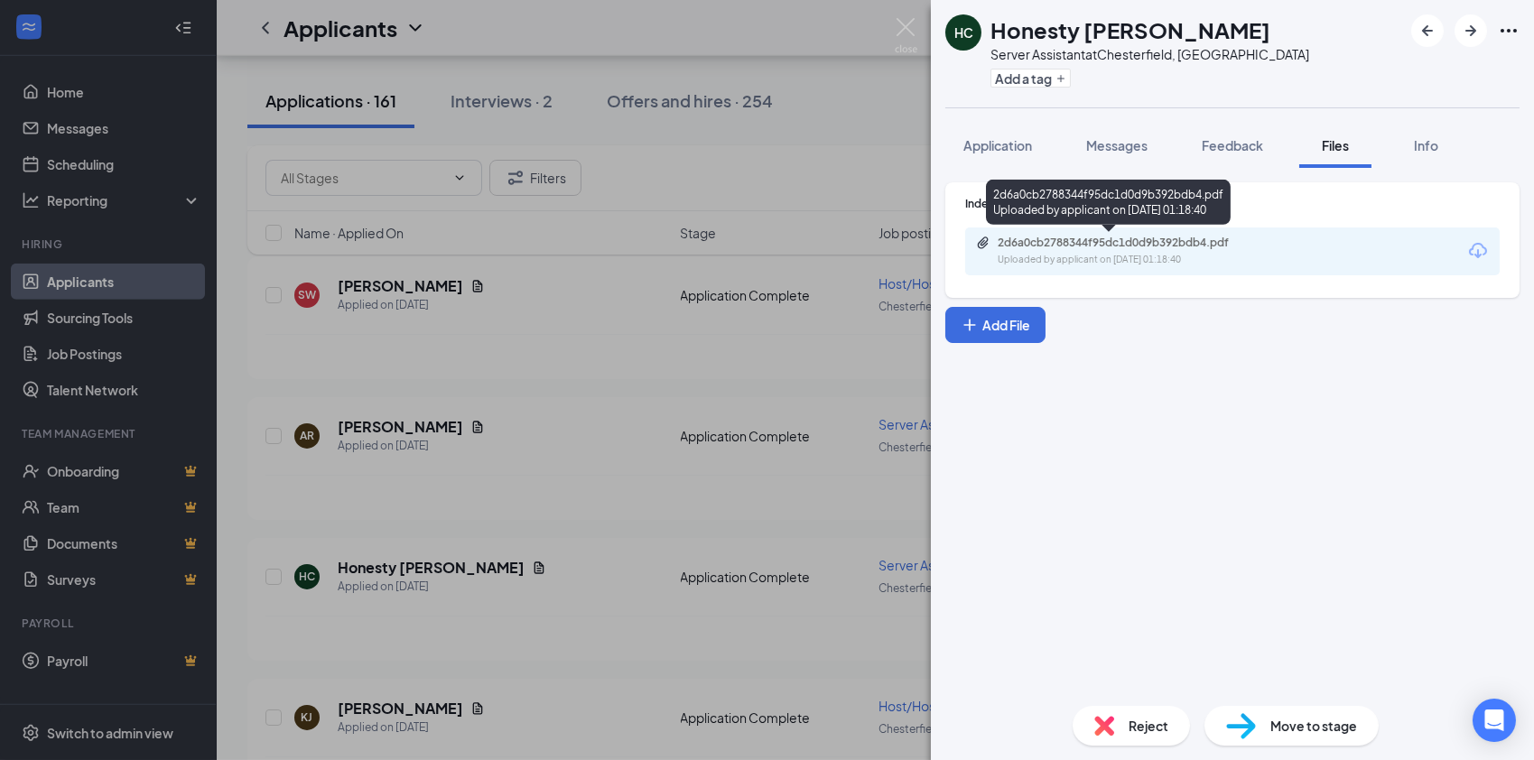
click at [1033, 255] on div "Uploaded by applicant on [DATE] 01:18:40" at bounding box center [1133, 260] width 271 height 14
click at [907, 20] on img at bounding box center [906, 35] width 23 height 35
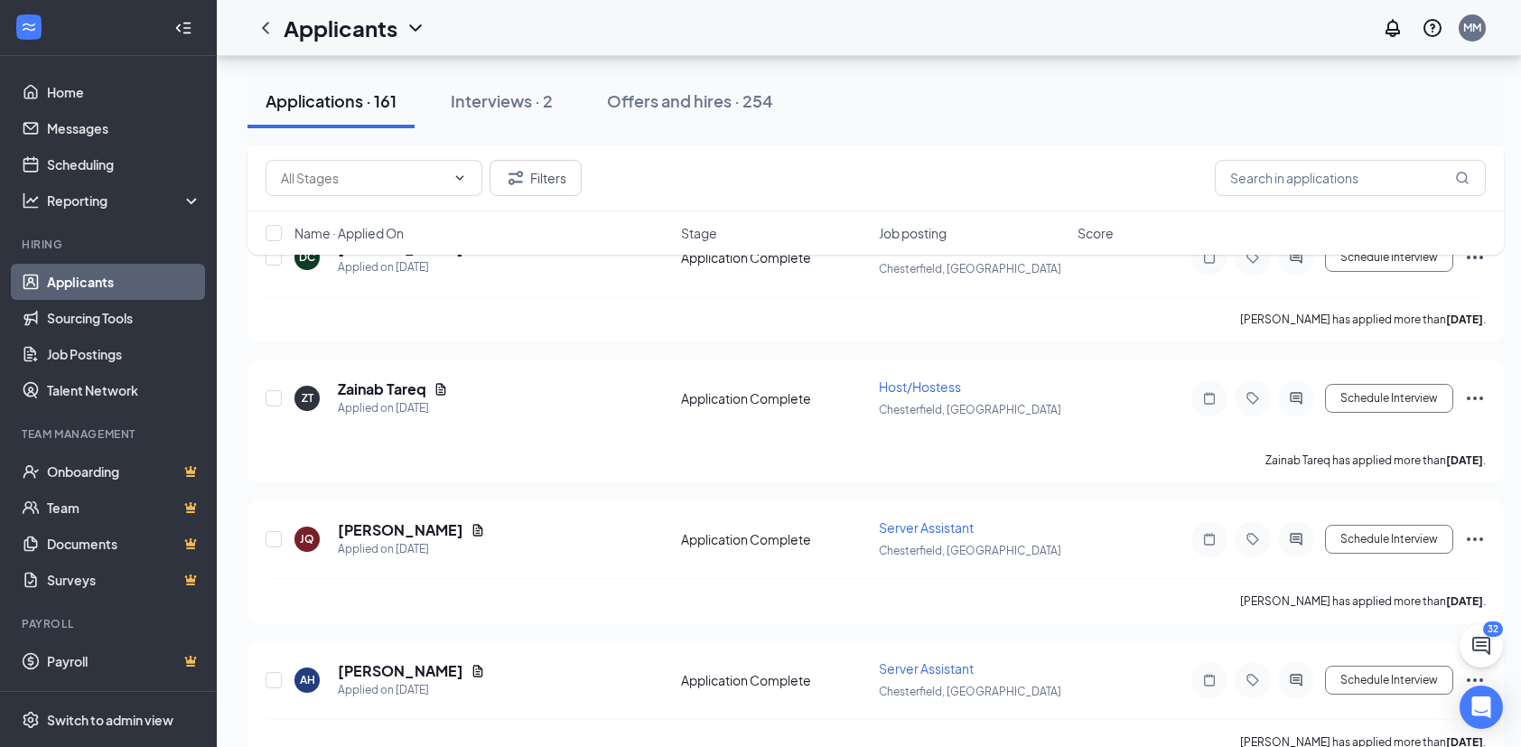
scroll to position [3630, 0]
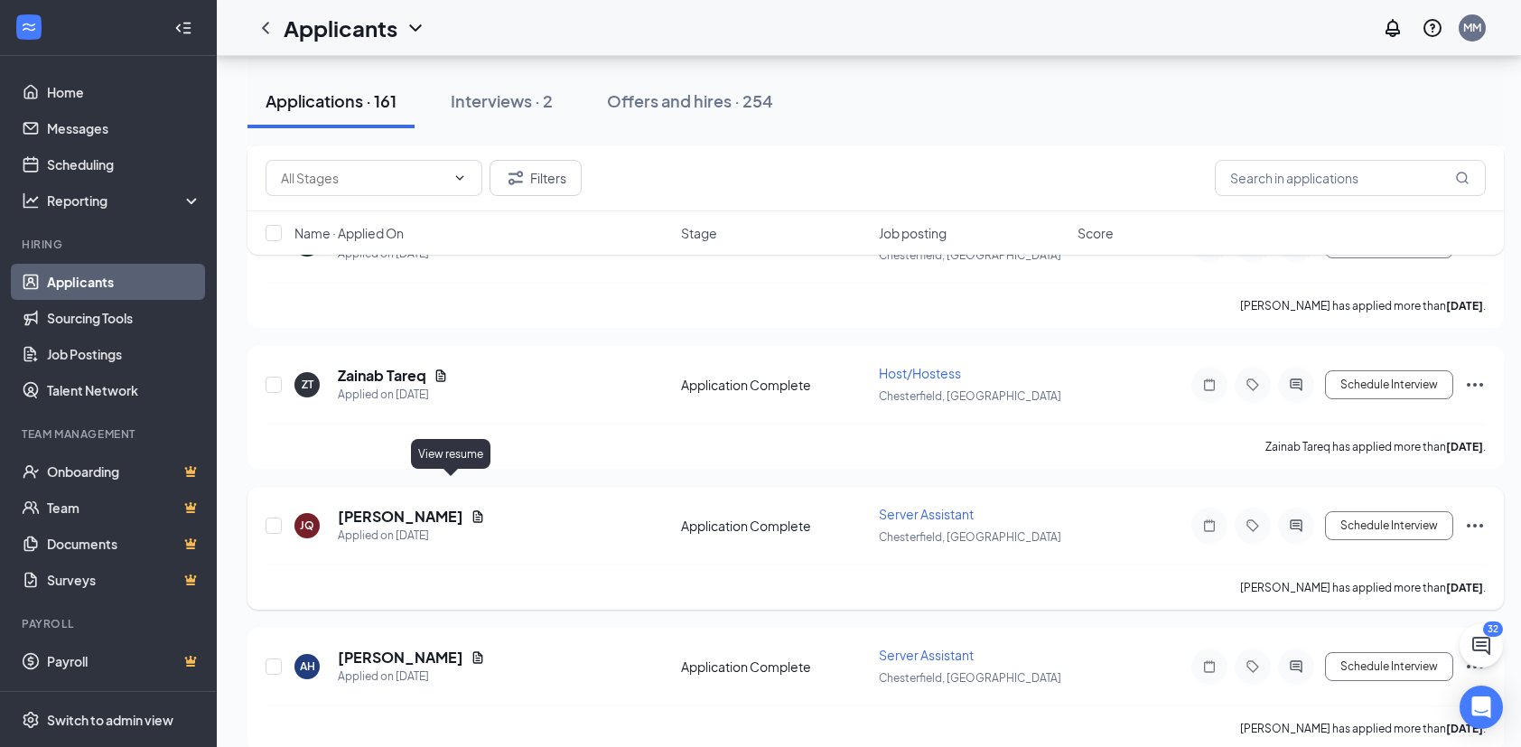
click at [473, 510] on icon "Document" at bounding box center [478, 516] width 10 height 12
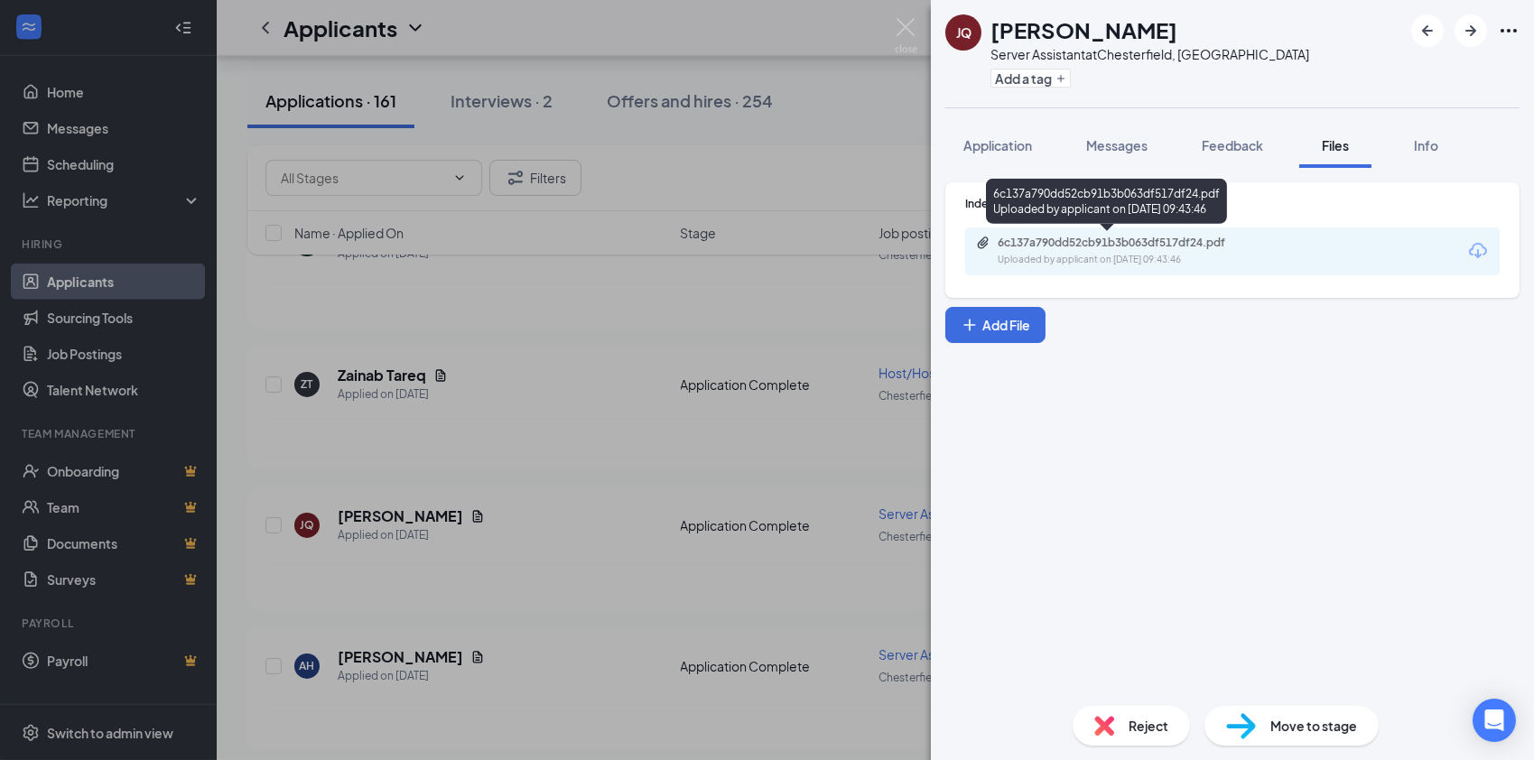
click at [1104, 244] on div "6c137a790dd52cb91b3b063df517df24.pdf" at bounding box center [1124, 243] width 253 height 14
click at [904, 24] on img at bounding box center [906, 35] width 23 height 35
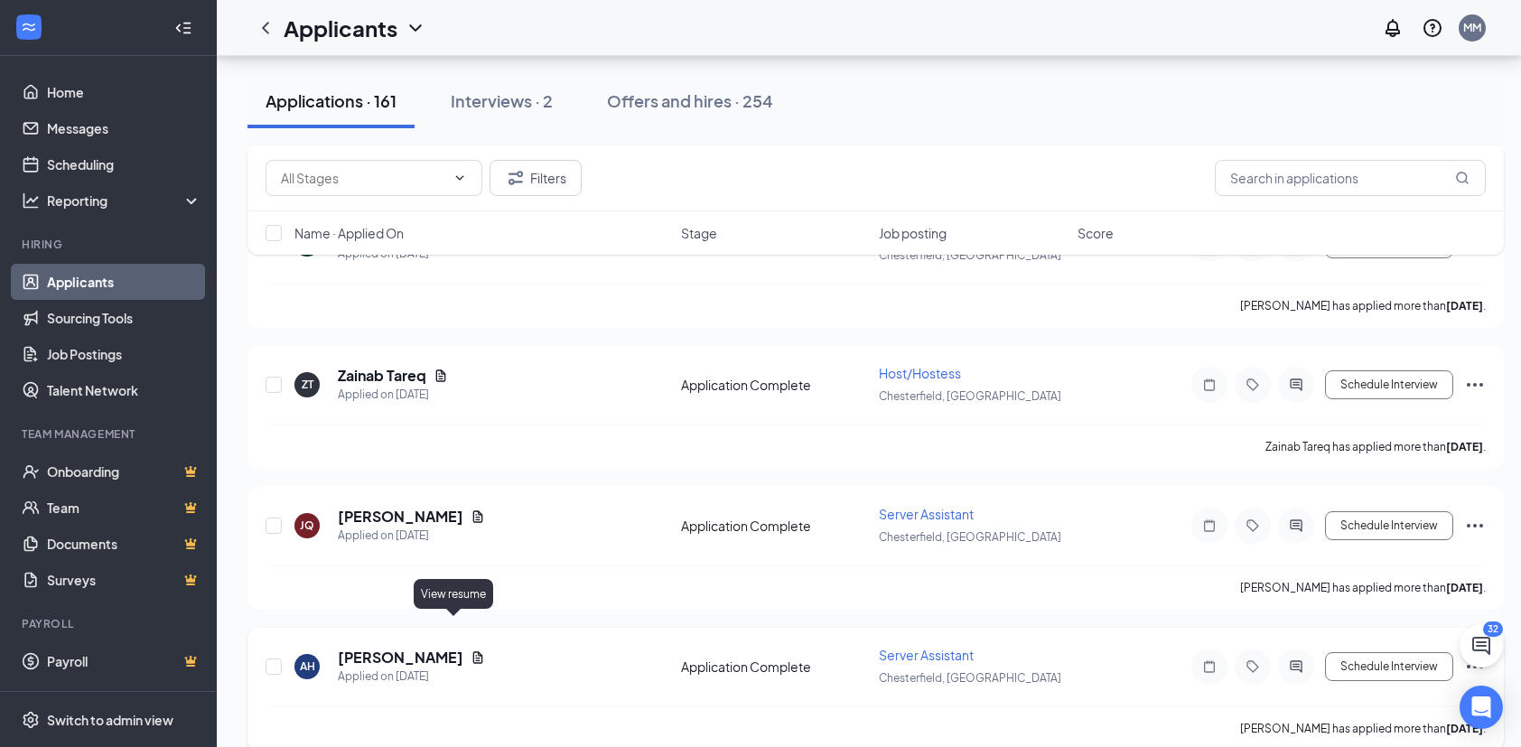
click at [471, 650] on icon "Document" at bounding box center [478, 657] width 14 height 14
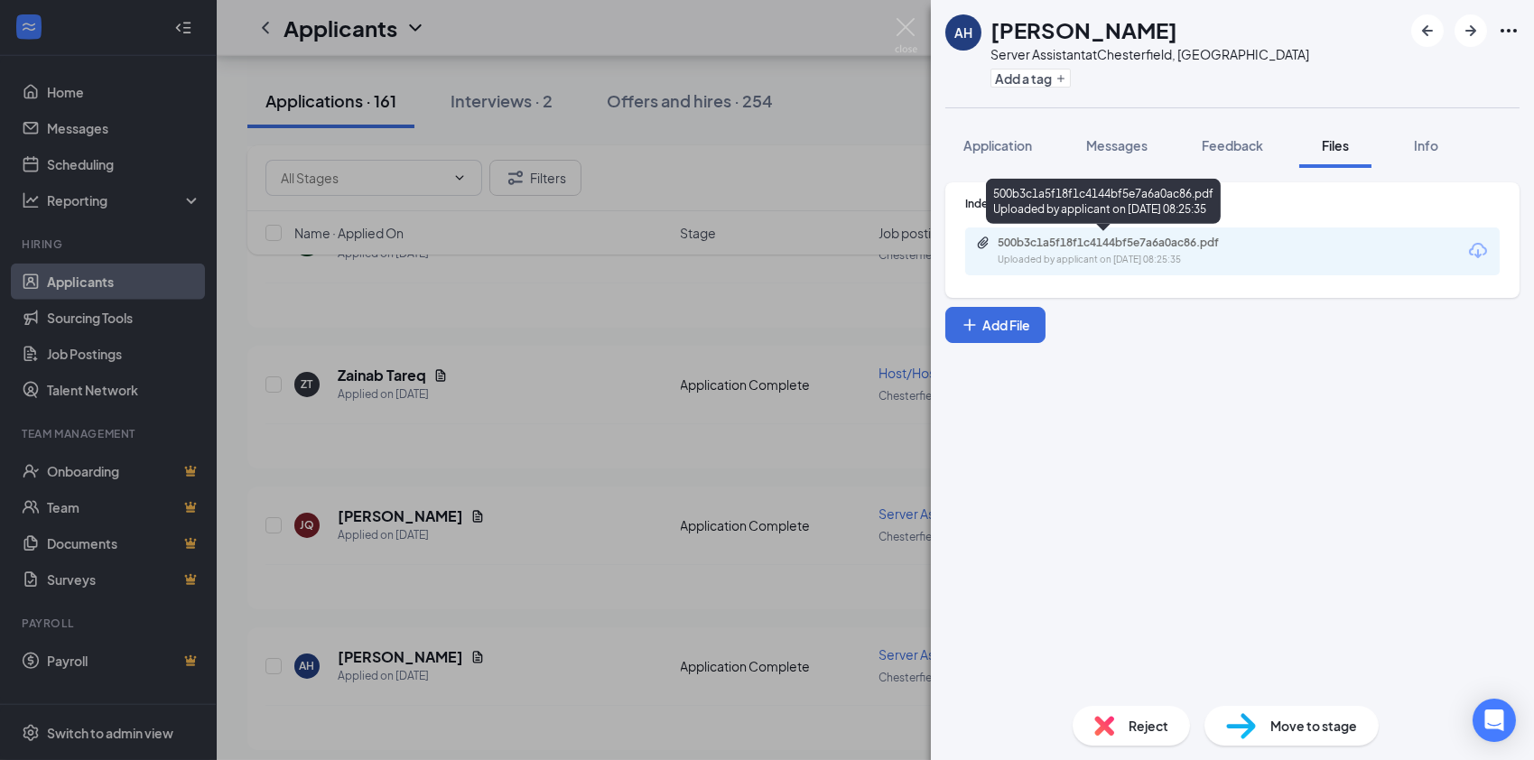
click at [1046, 236] on div "500b3c1a5f18f1c4144bf5e7a6a0ac86.pdf" at bounding box center [1124, 243] width 253 height 14
click at [912, 30] on img at bounding box center [906, 35] width 23 height 35
